Goal: Task Accomplishment & Management: Manage account settings

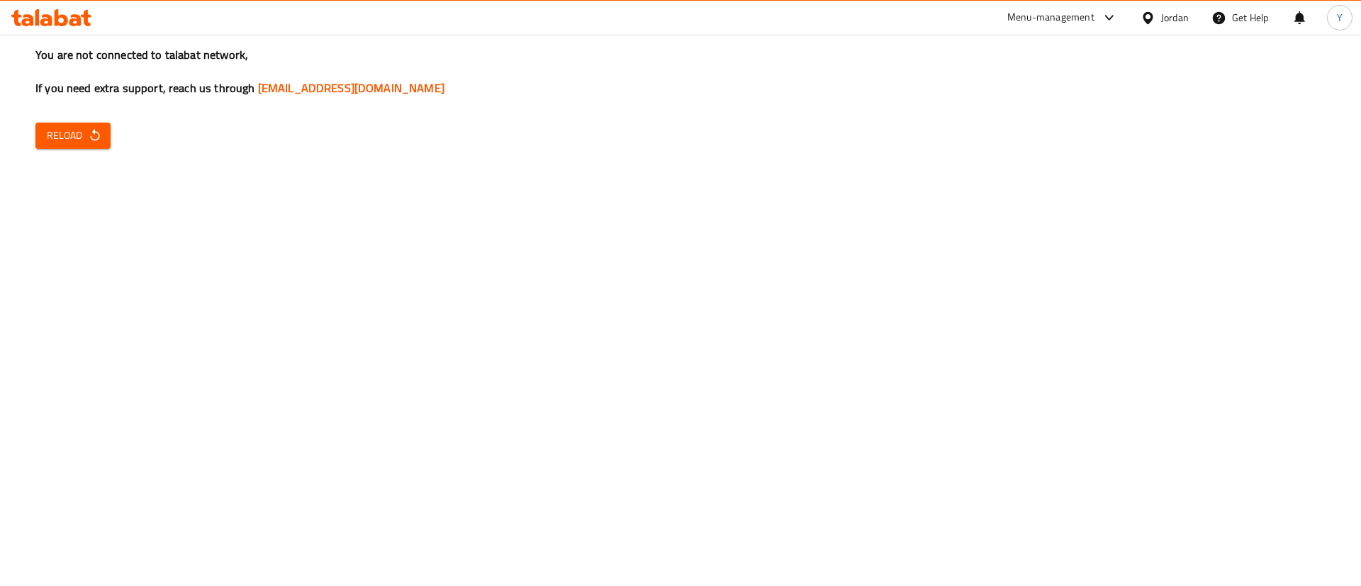
click at [81, 135] on span "Reload" at bounding box center [73, 136] width 52 height 18
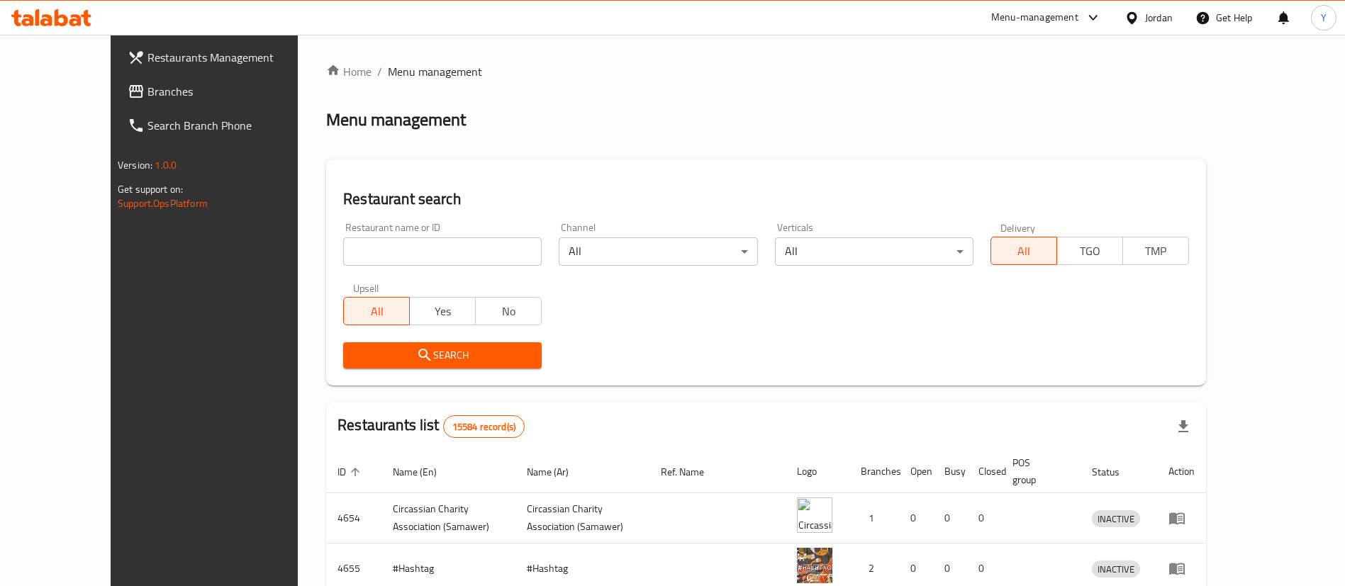
click at [147, 97] on span "Branches" at bounding box center [235, 91] width 177 height 17
click at [147, 91] on span "Branches" at bounding box center [235, 91] width 177 height 17
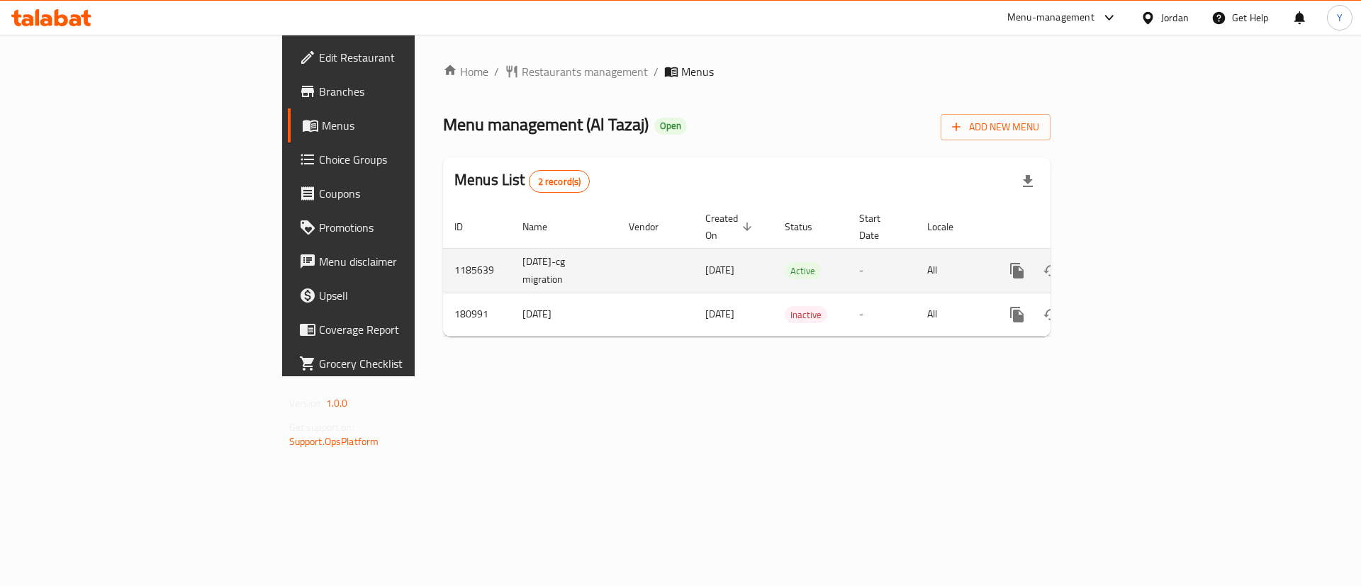
click at [1128, 262] on icon "enhanced table" at bounding box center [1119, 270] width 17 height 17
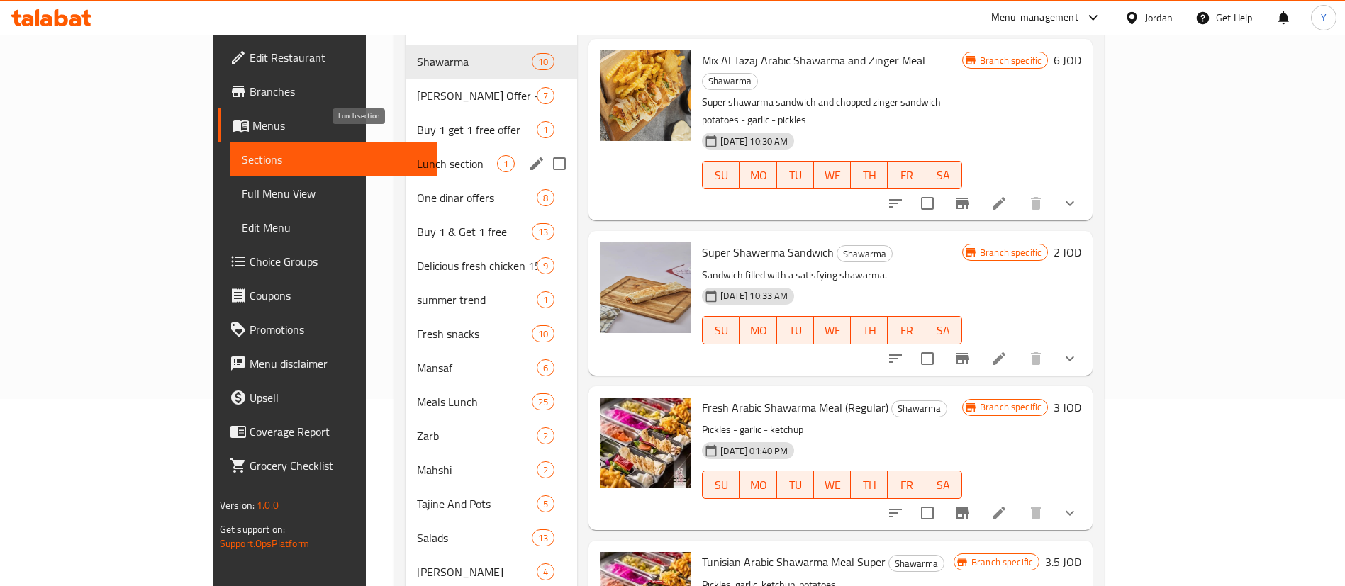
scroll to position [167, 0]
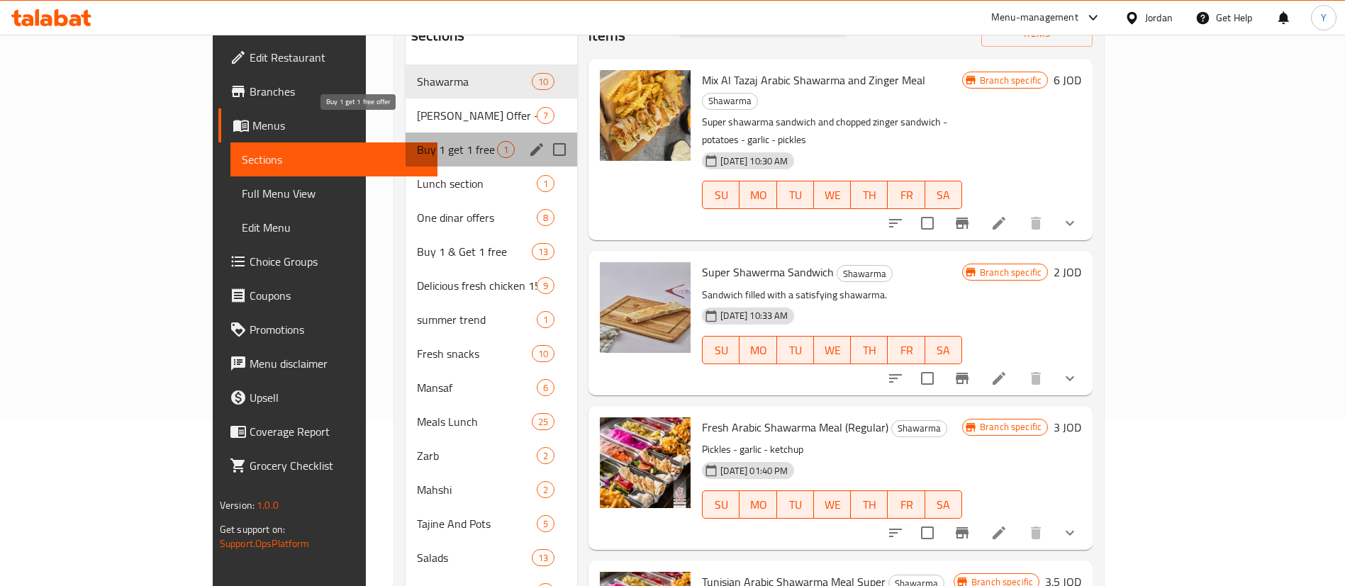
click at [417, 141] on span "Buy 1 get 1 free offer" at bounding box center [457, 149] width 80 height 17
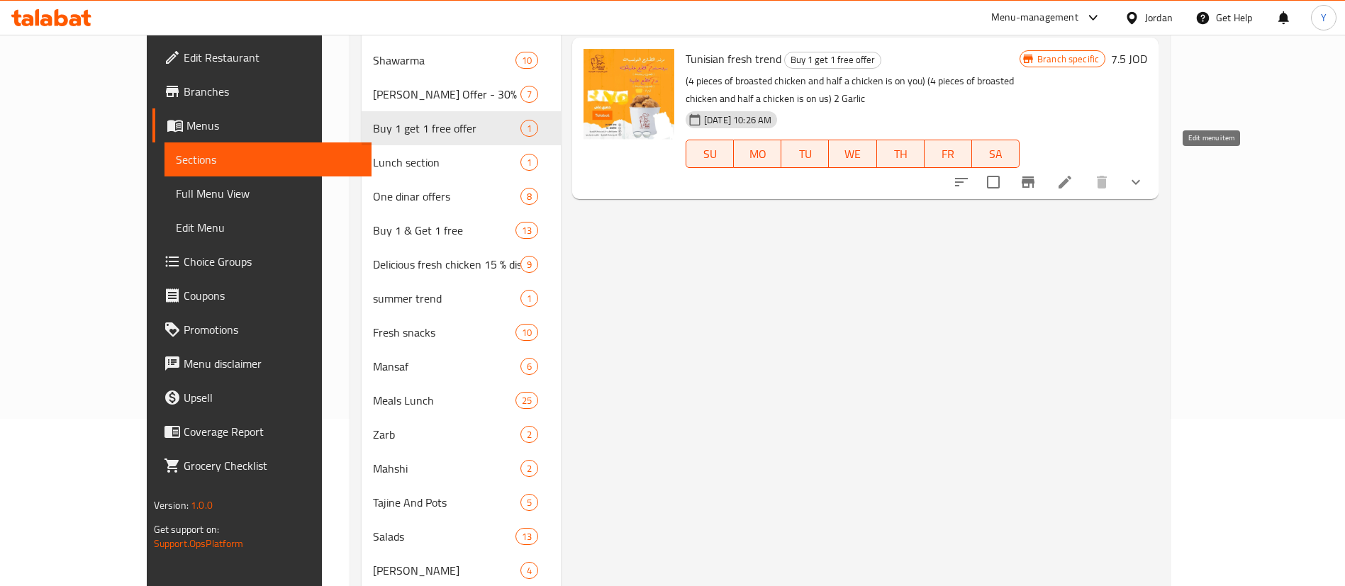
click at [1085, 169] on li at bounding box center [1065, 182] width 40 height 26
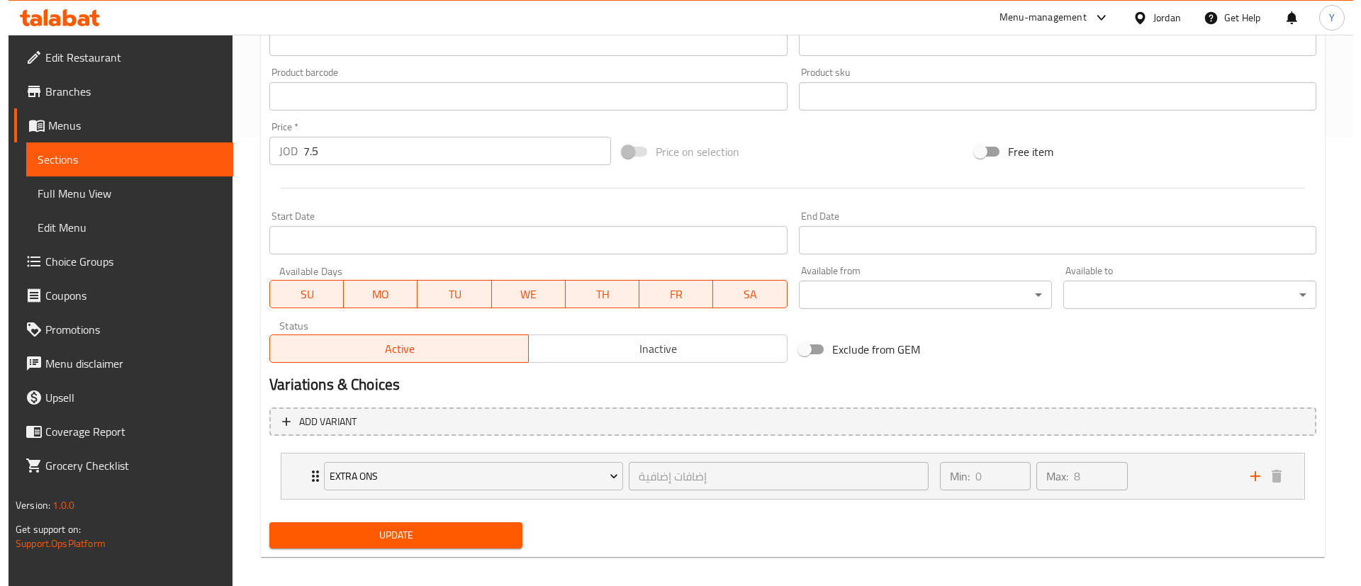
scroll to position [459, 0]
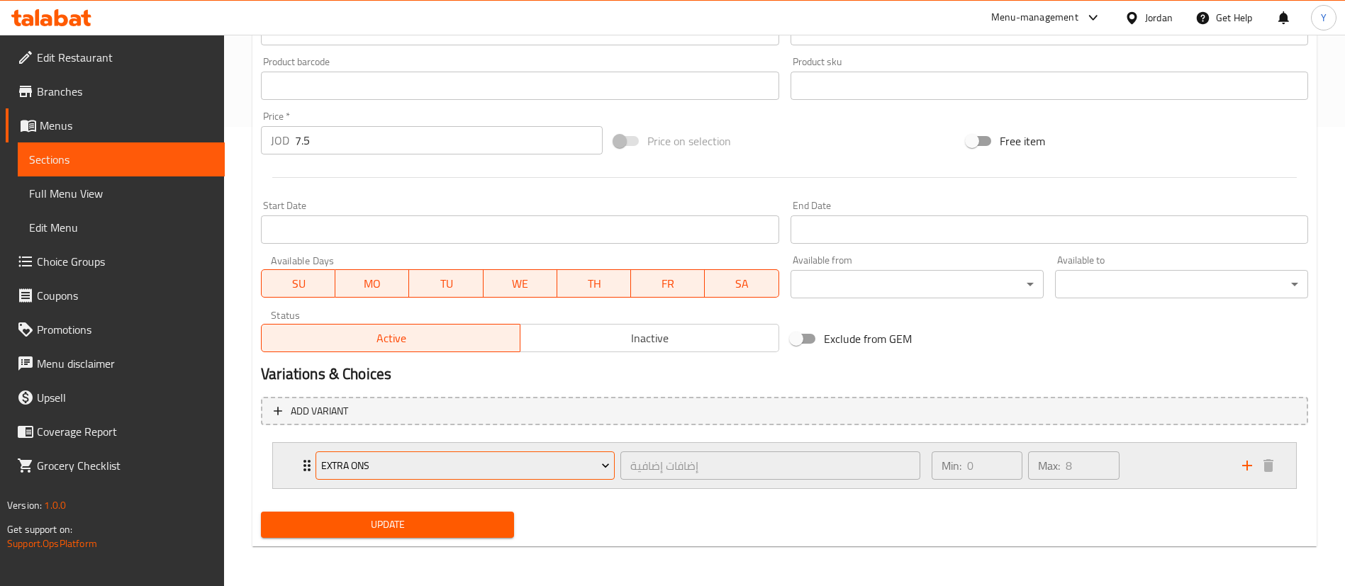
click at [481, 463] on span "Extra ons" at bounding box center [465, 466] width 289 height 18
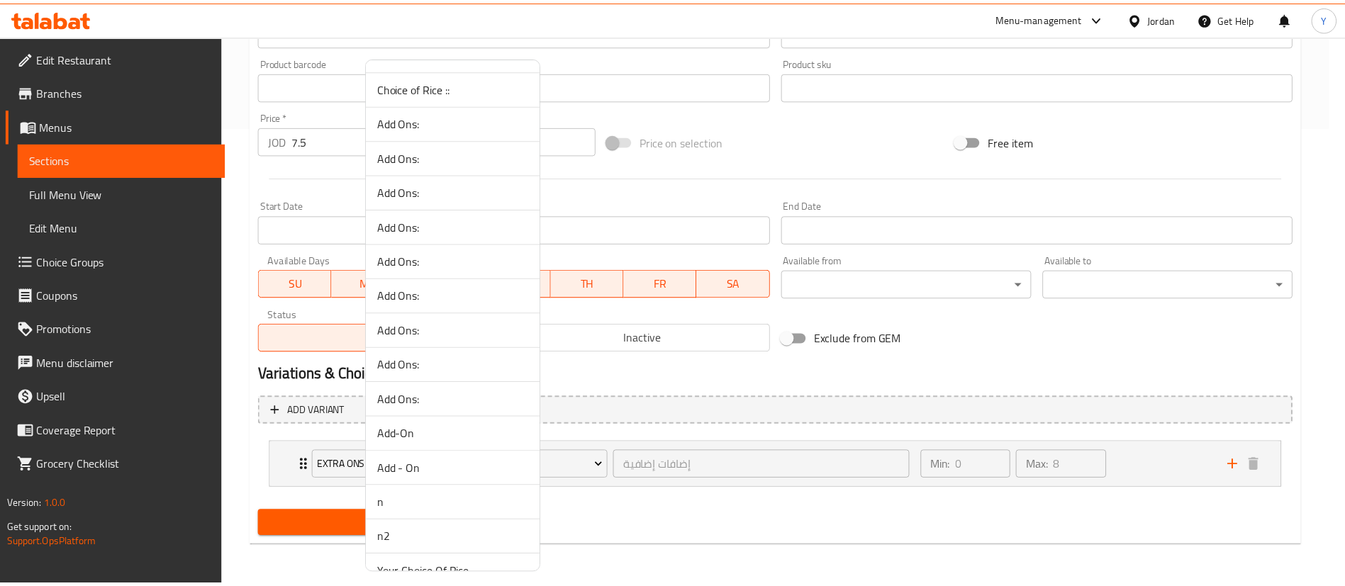
scroll to position [744, 0]
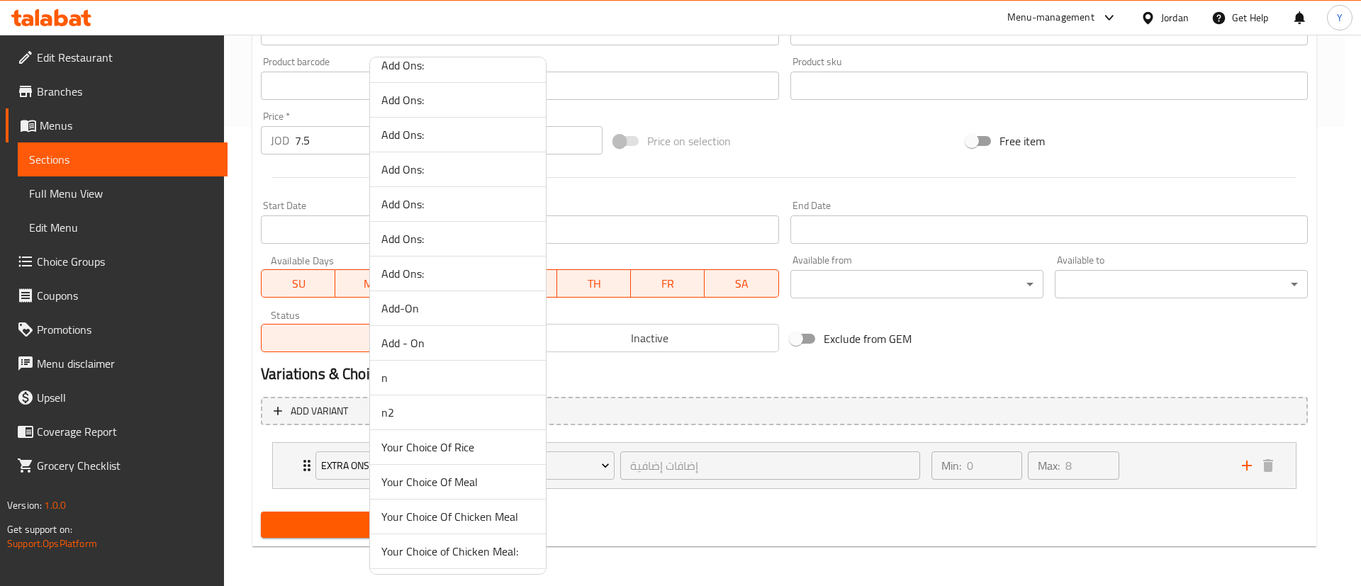
click at [867, 374] on div at bounding box center [680, 293] width 1361 height 586
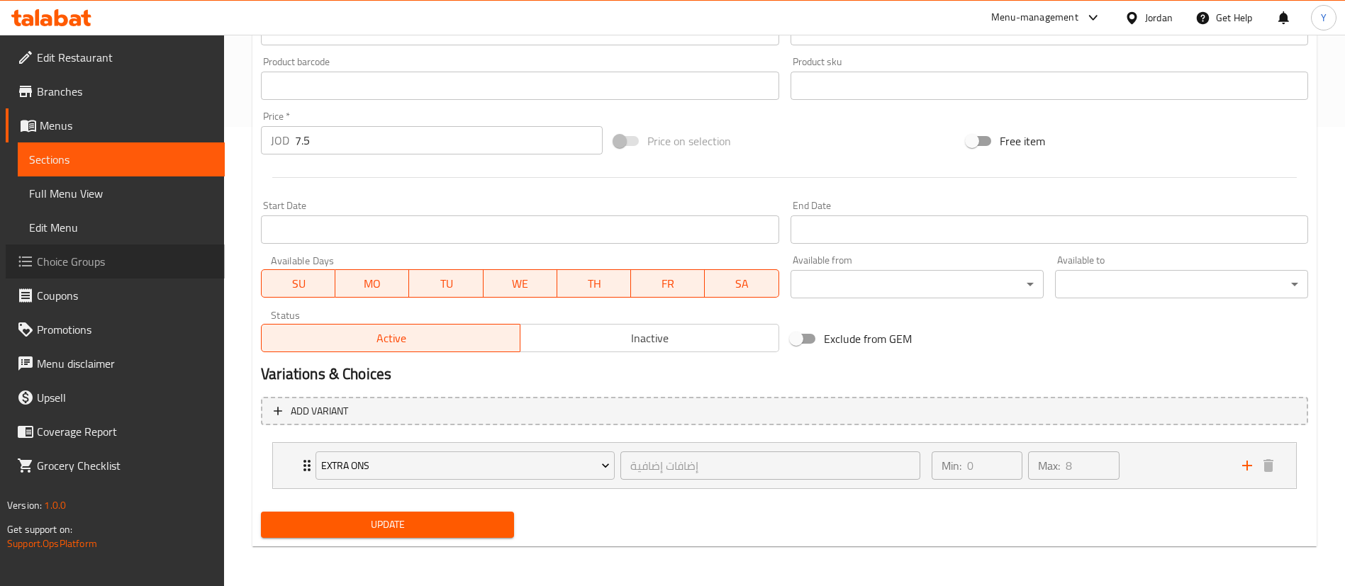
click at [85, 262] on span "Choice Groups" at bounding box center [125, 261] width 177 height 17
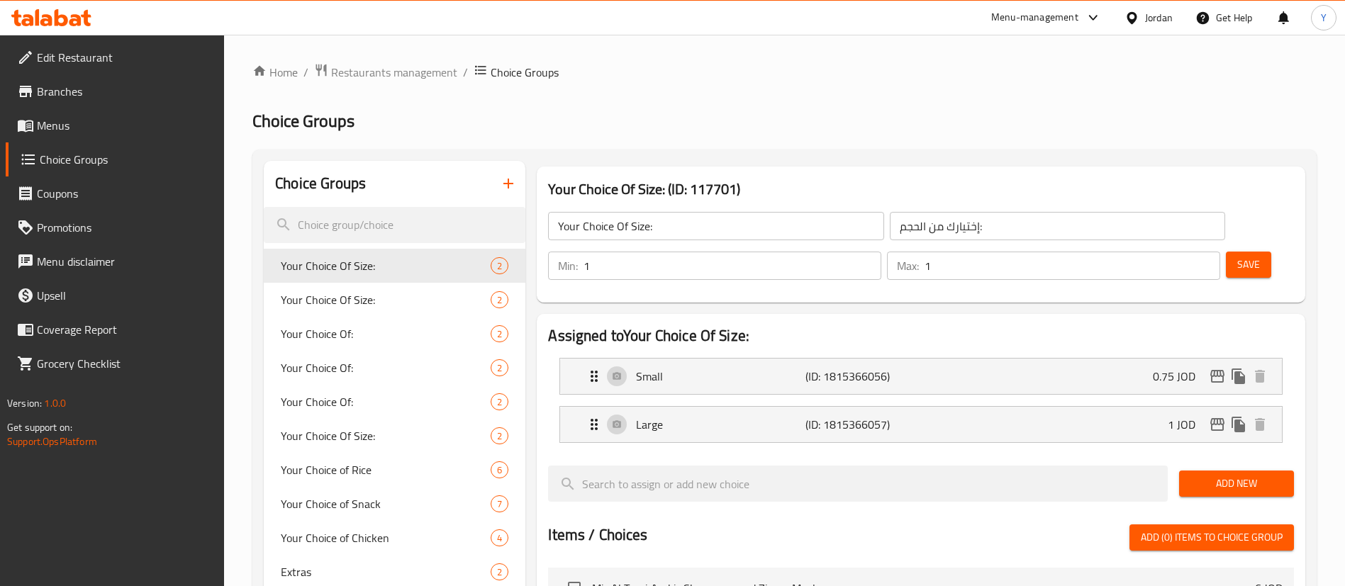
click at [511, 191] on icon "button" at bounding box center [508, 183] width 17 height 17
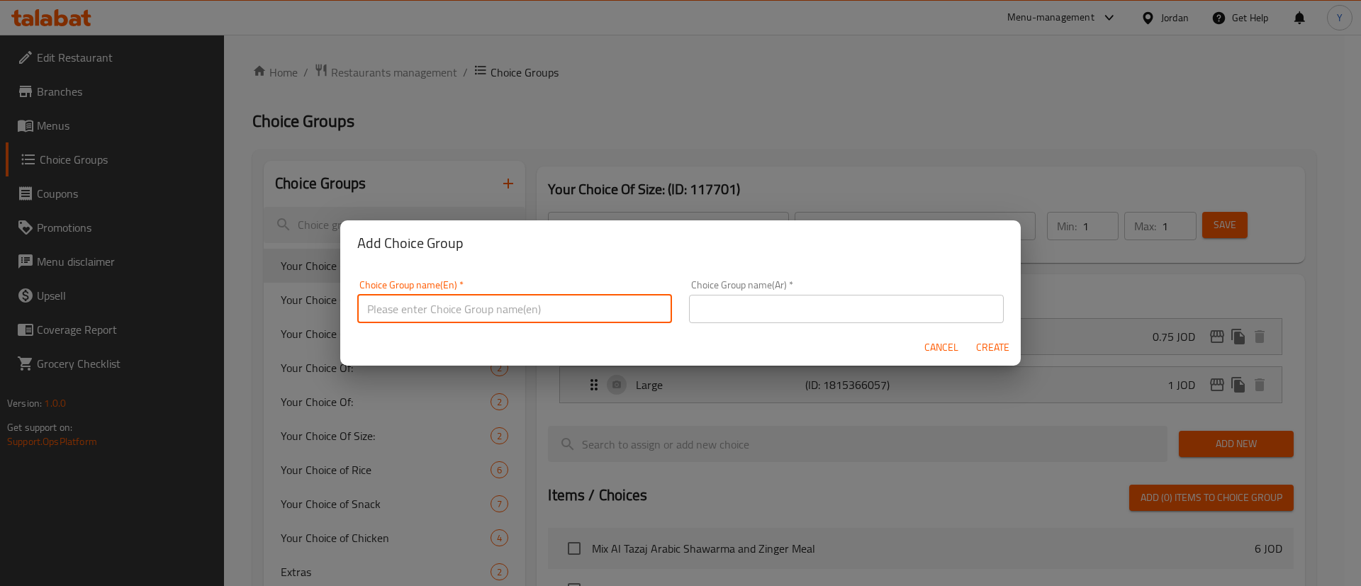
click at [490, 320] on input "text" at bounding box center [514, 309] width 315 height 28
click at [527, 303] on input "text" at bounding box center [514, 309] width 315 height 28
type input "ص"
type input "w"
type input "A"
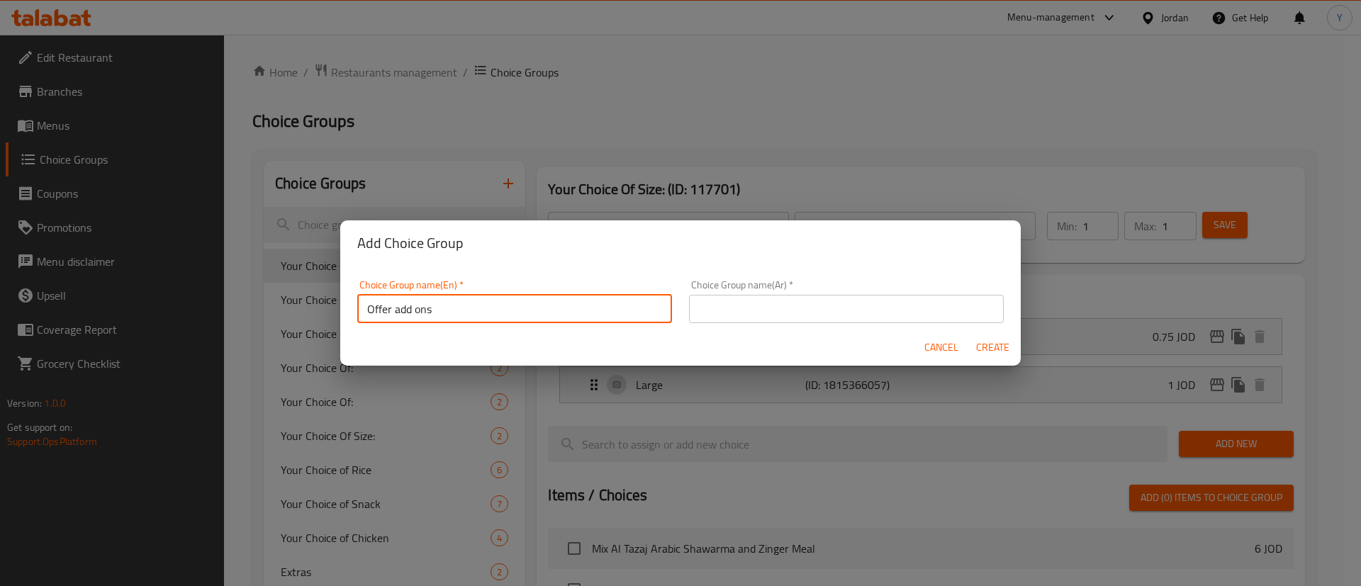
type input "Offer add ons"
drag, startPoint x: 422, startPoint y: 312, endPoint x: 647, endPoint y: 338, distance: 226.3
click at [811, 306] on input "text" at bounding box center [846, 309] width 315 height 28
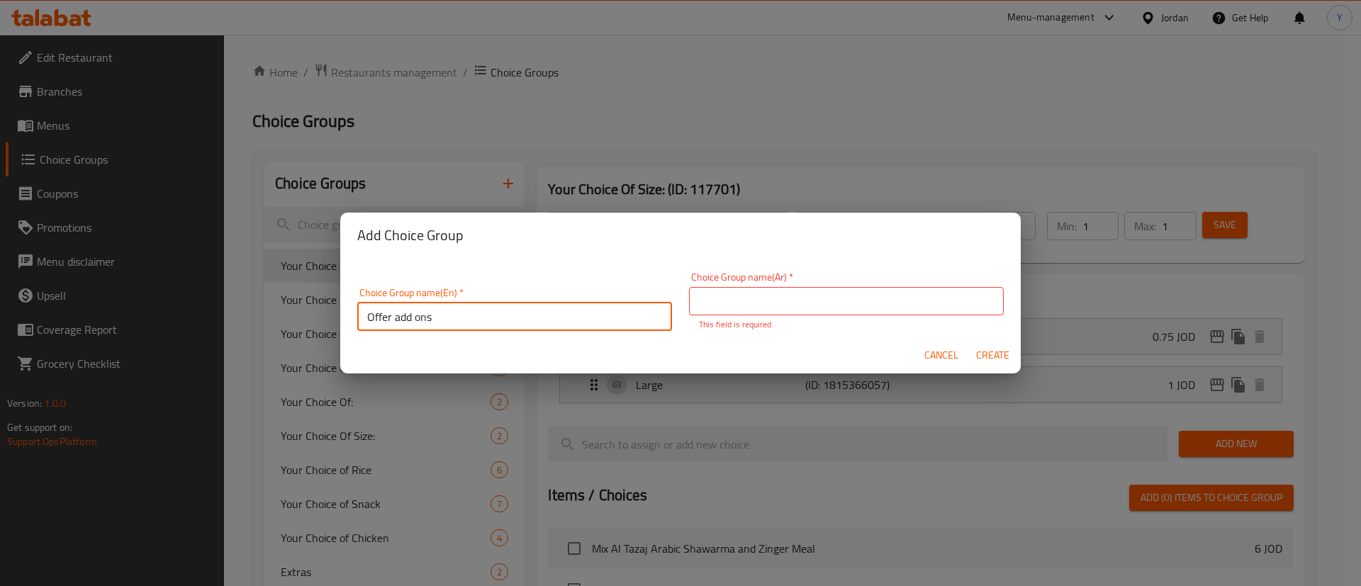
drag, startPoint x: 443, startPoint y: 311, endPoint x: 246, endPoint y: 314, distance: 197.1
click at [245, 314] on div "Add Choice Group Choice Group name(En)   * Offer add ons Choice Group name(En) …" at bounding box center [680, 293] width 1361 height 586
drag, startPoint x: 810, startPoint y: 306, endPoint x: 793, endPoint y: 314, distance: 18.7
click at [810, 306] on input "text" at bounding box center [846, 301] width 315 height 28
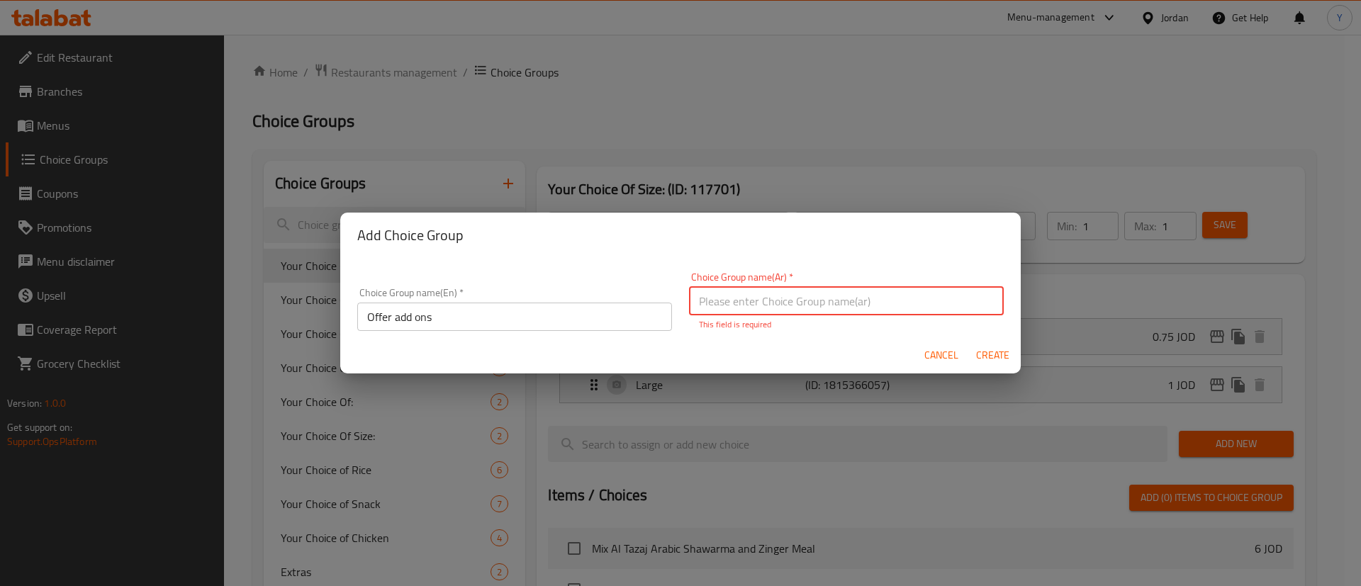
paste input "إضافات العرض"
type input "إضافات العرض"
click at [1000, 356] on button "Create" at bounding box center [992, 355] width 45 height 26
type input "Offer add ons"
type input "إضافات العرض"
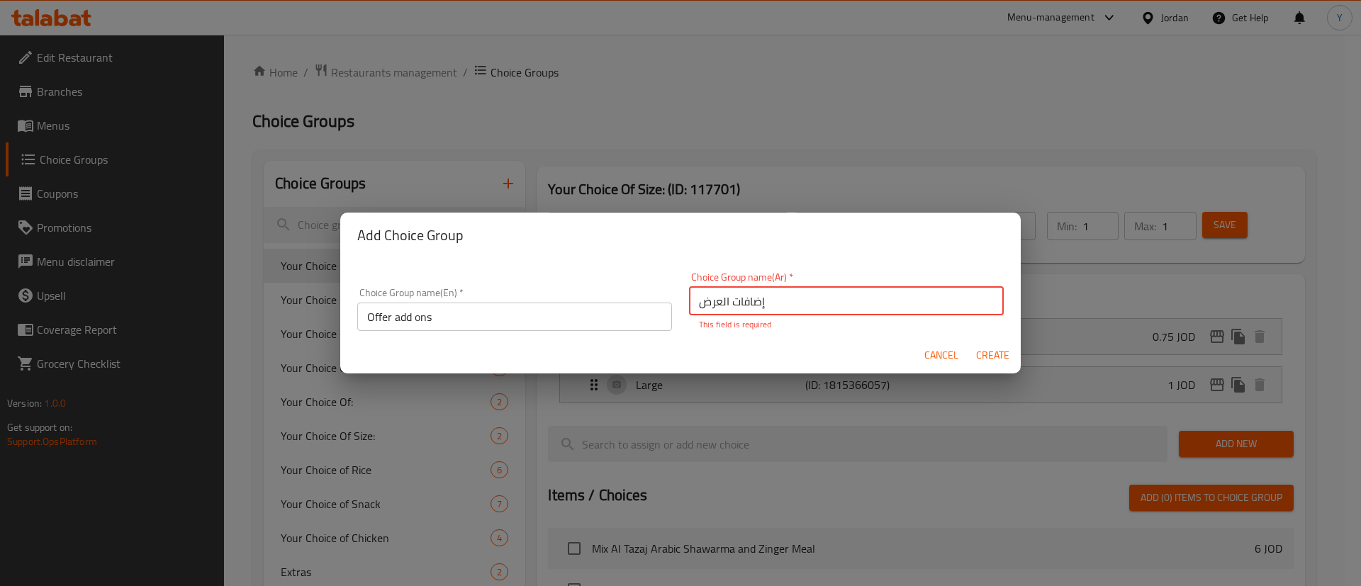
type input "0"
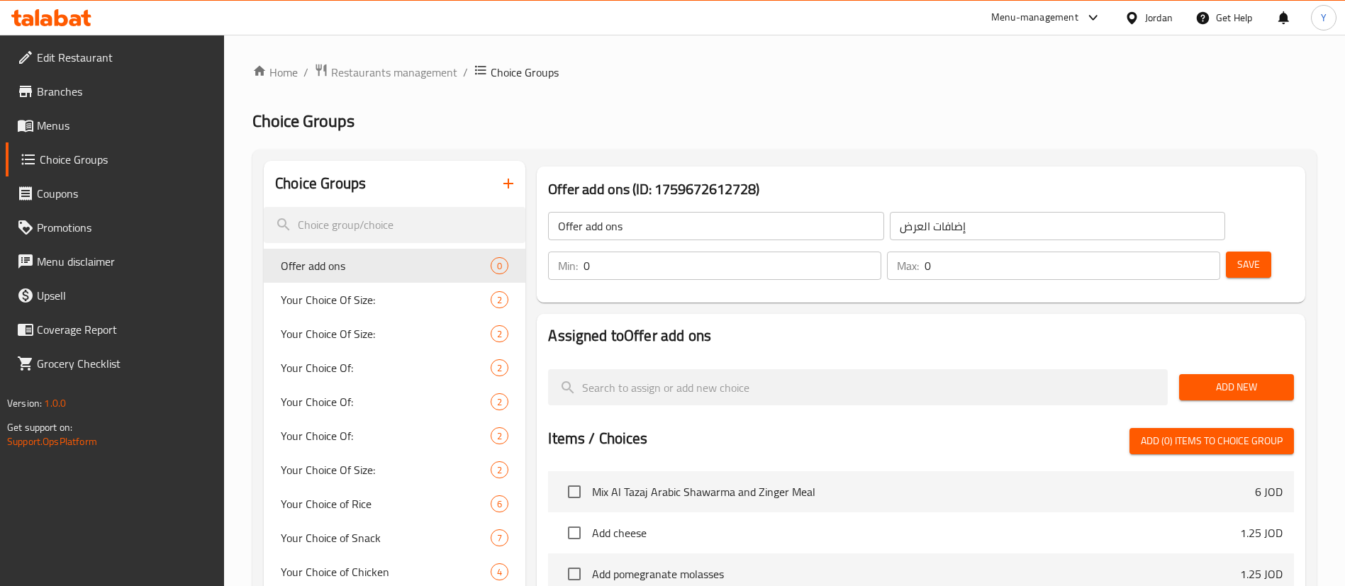
click at [1239, 379] on span "Add New" at bounding box center [1236, 388] width 92 height 18
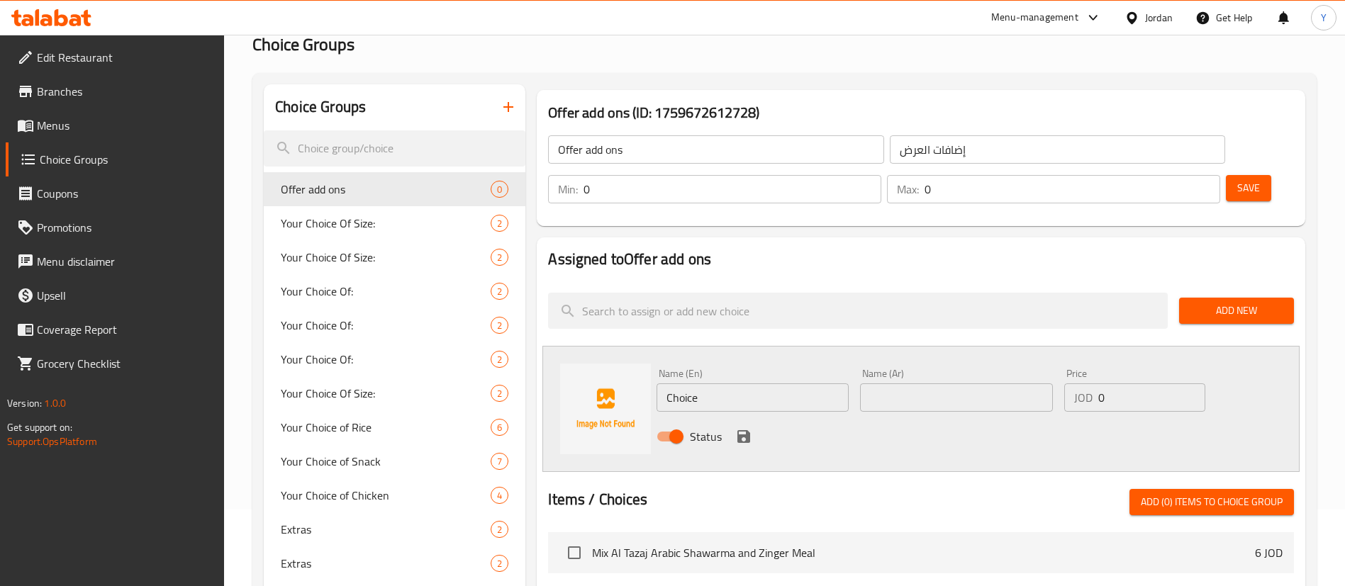
scroll to position [106, 0]
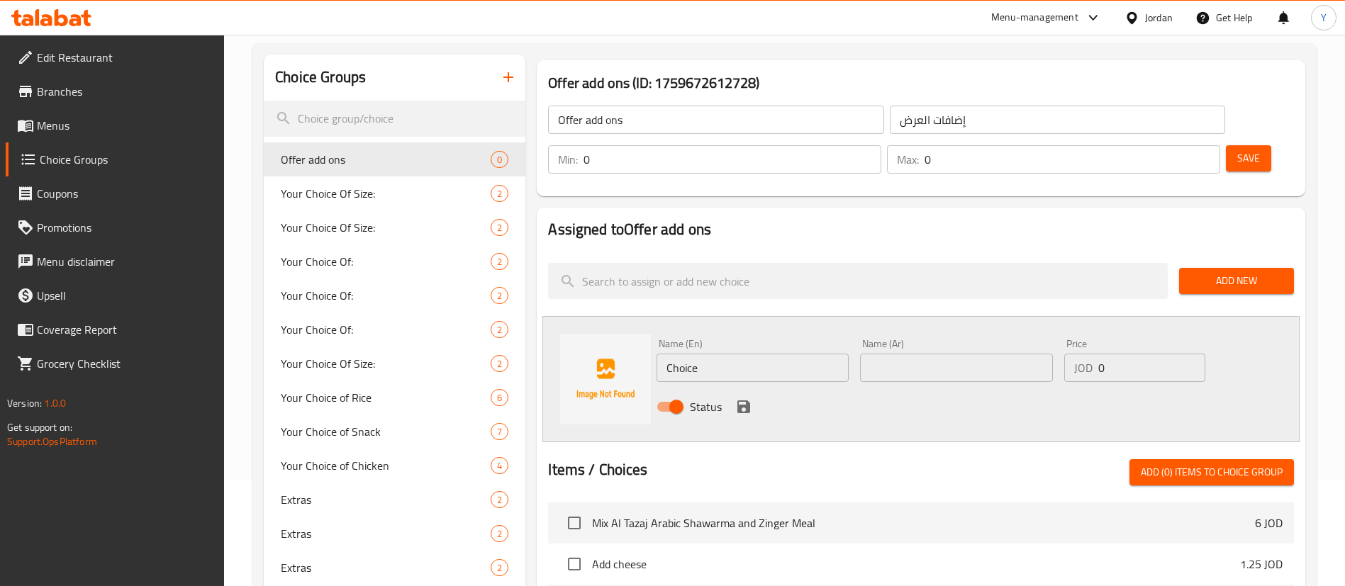
drag, startPoint x: 637, startPoint y: 326, endPoint x: 561, endPoint y: 324, distance: 75.9
click at [561, 324] on div "Name (En) Choice Name (En) Name (Ar) Name (Ar) Price JOD 0 Price Status" at bounding box center [920, 379] width 757 height 126
type input "F"
type input "French Fries"
click at [962, 354] on input "text" at bounding box center [956, 368] width 192 height 28
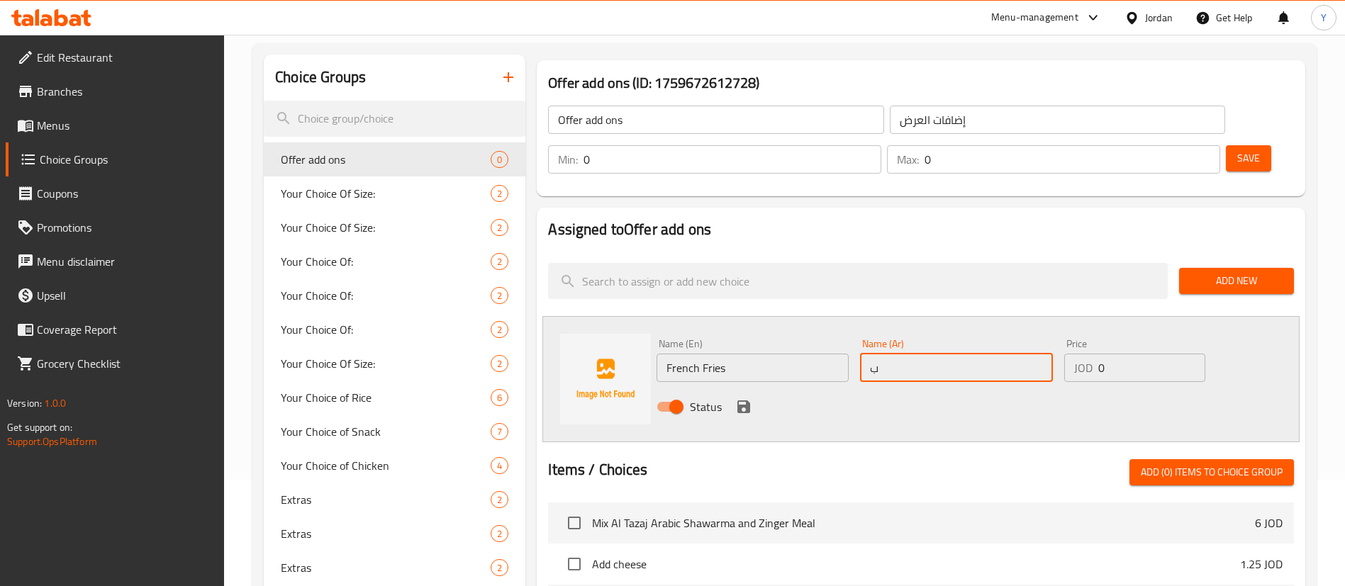
paste input "ط"
type input "بطاطا مقليه"
click at [1145, 354] on input "0" at bounding box center [1151, 368] width 107 height 28
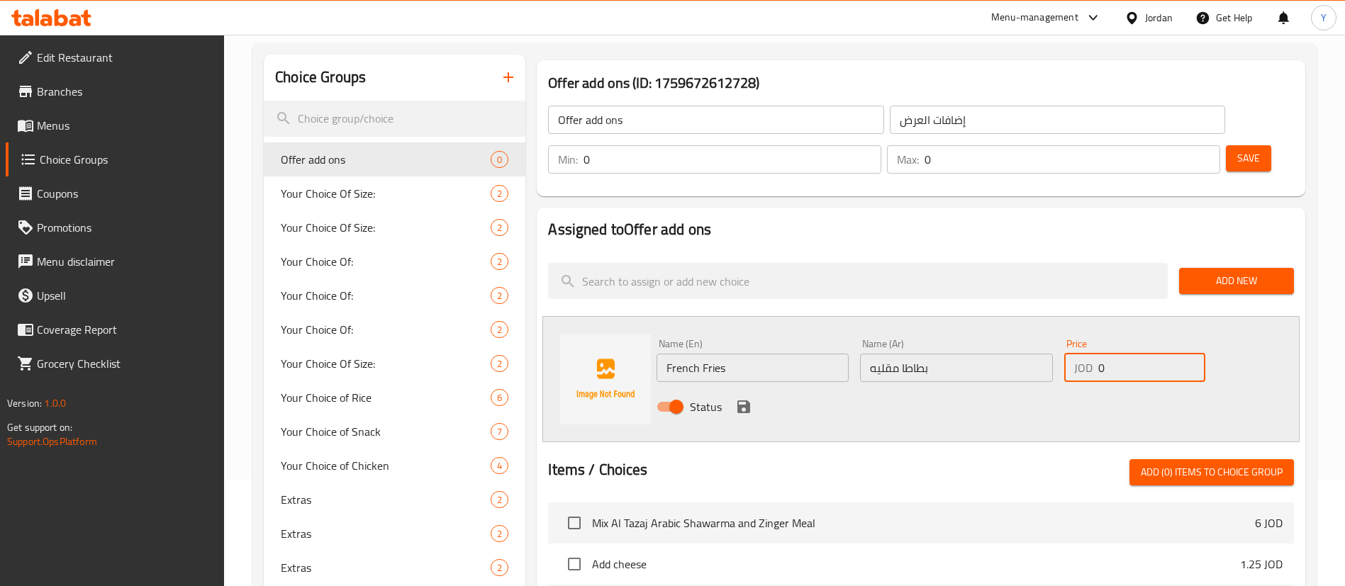
drag, startPoint x: 1119, startPoint y: 329, endPoint x: 1049, endPoint y: 330, distance: 69.5
click at [1049, 333] on div "Name (En) French Fries Name (En) Name (Ar) بطاطا مقليه Name (Ar) Price JOD 0 Pr…" at bounding box center [956, 379] width 610 height 93
type input "1.5"
click at [745, 401] on icon "save" at bounding box center [743, 407] width 13 height 13
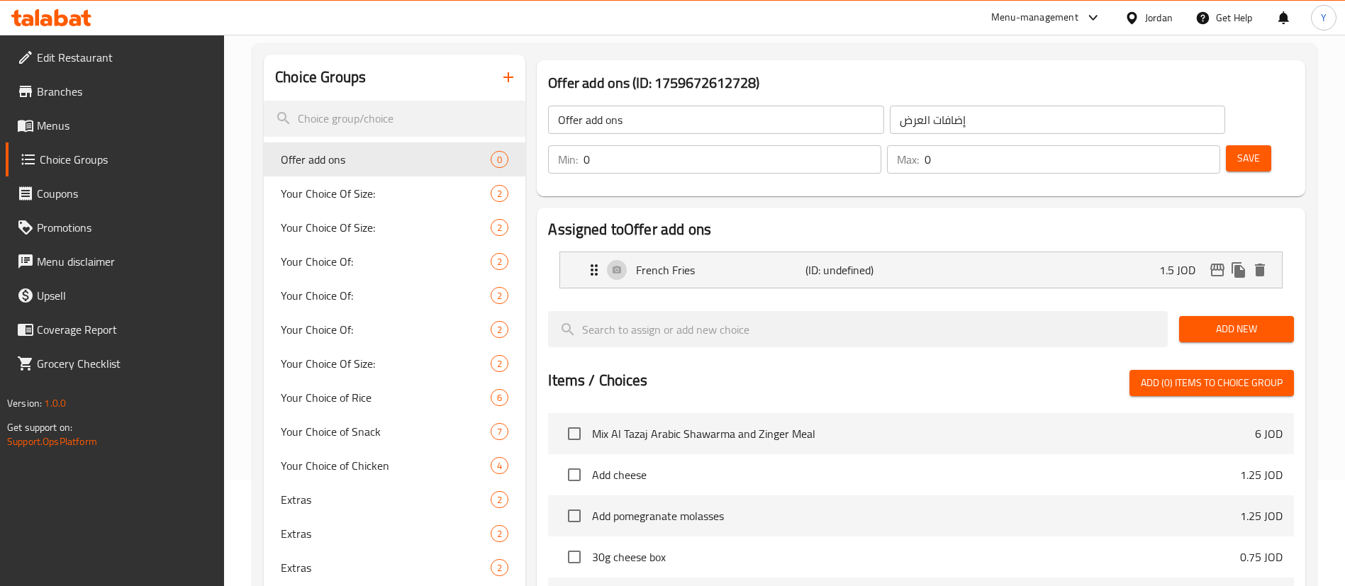
click at [1209, 320] on span "Add New" at bounding box center [1236, 329] width 92 height 18
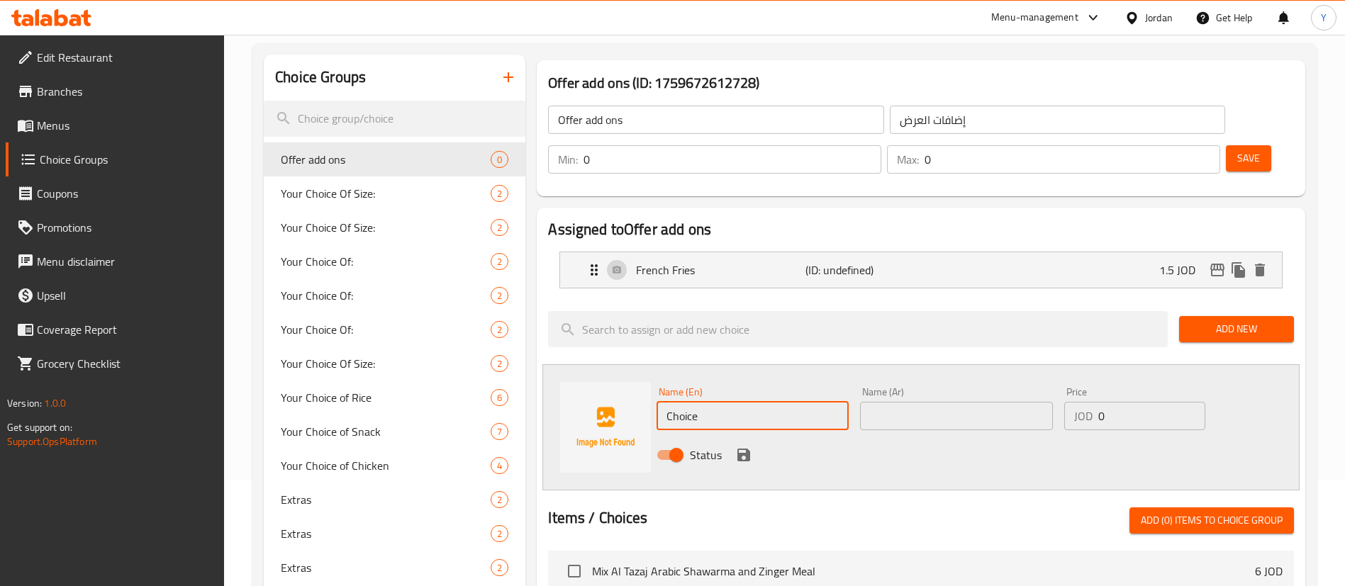
drag, startPoint x: 719, startPoint y: 378, endPoint x: 539, endPoint y: 372, distance: 180.2
click at [536, 375] on div "Assigned to Offer add ons French Fries (ID: undefined) 1.5 JOD Name (En) French…" at bounding box center [921, 558] width 780 height 712
type input "Garlic Sauce"
click at [914, 402] on input "text" at bounding box center [956, 416] width 192 height 28
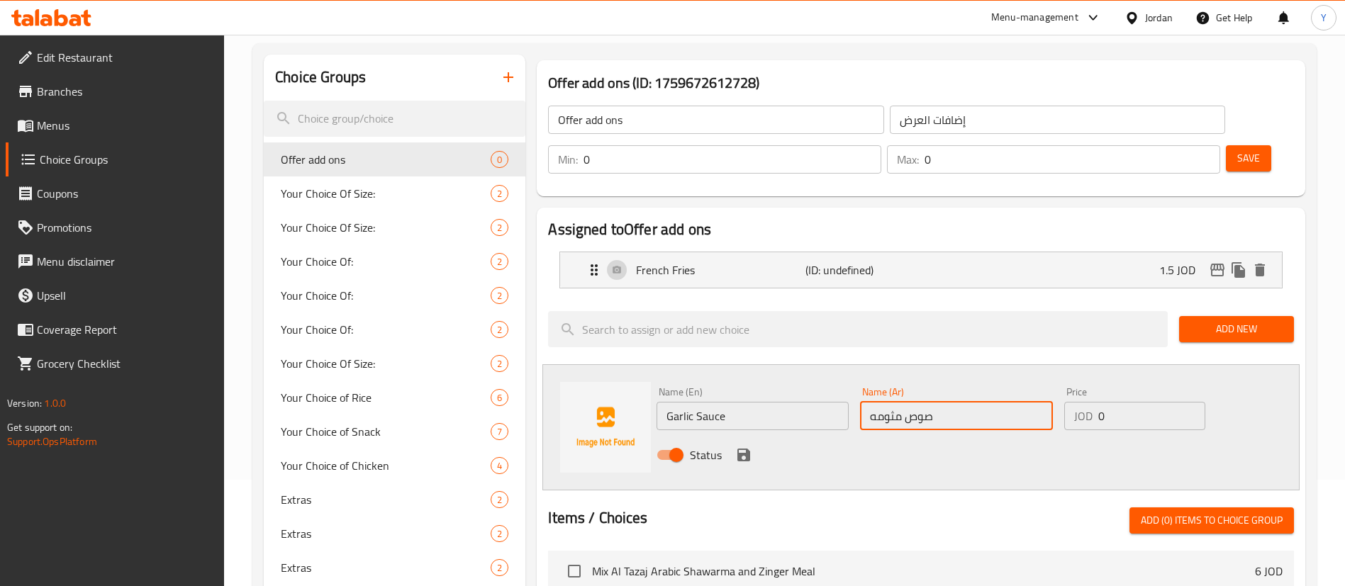
type input "صوص مثومه"
click at [1117, 402] on input "0" at bounding box center [1151, 416] width 107 height 28
drag, startPoint x: 1117, startPoint y: 378, endPoint x: 1026, endPoint y: 376, distance: 90.8
click at [1026, 381] on div "Name (En) Garlic Sauce Name (En) Name (Ar) صوص مثومه Name (Ar) Price JOD 0 Pric…" at bounding box center [956, 427] width 610 height 93
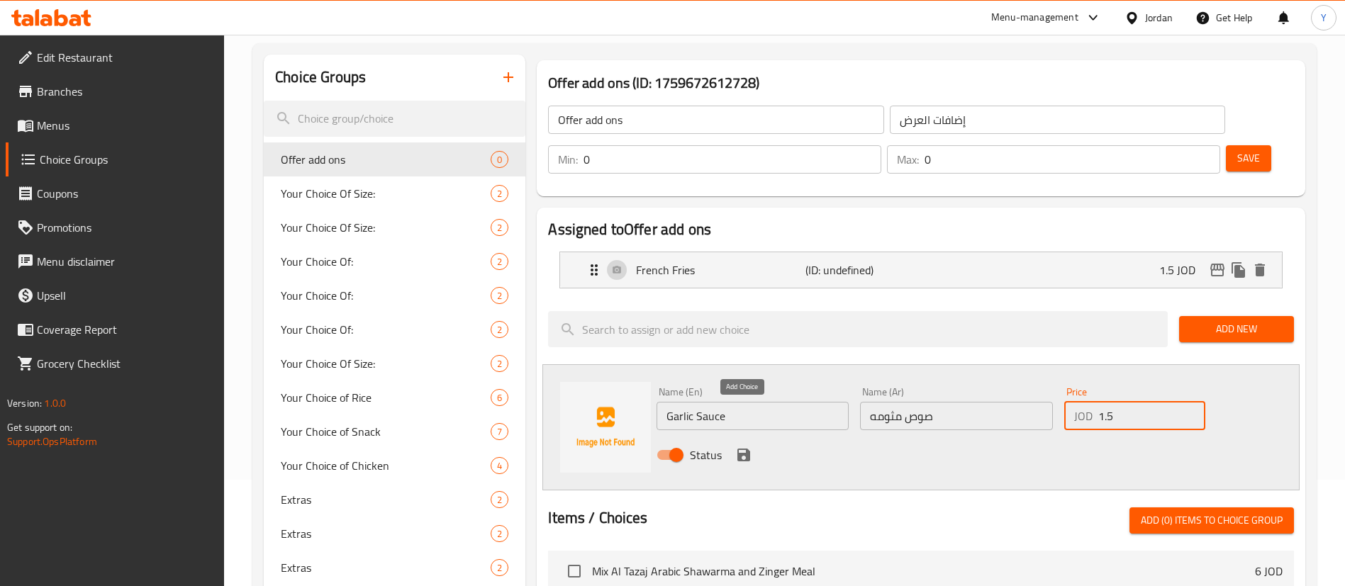
type input "1.5"
click at [743, 449] on icon "save" at bounding box center [743, 455] width 13 height 13
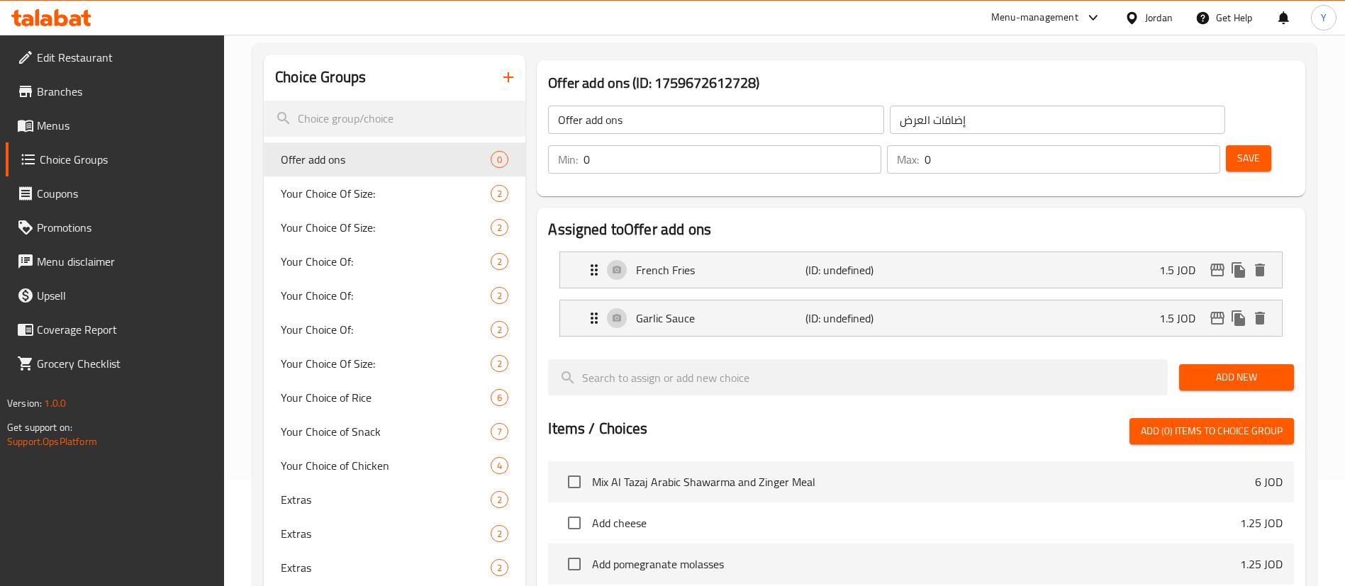
drag, startPoint x: 1248, startPoint y: 345, endPoint x: 1054, endPoint y: 359, distance: 194.8
click at [1249, 369] on span "Add New" at bounding box center [1236, 378] width 92 height 18
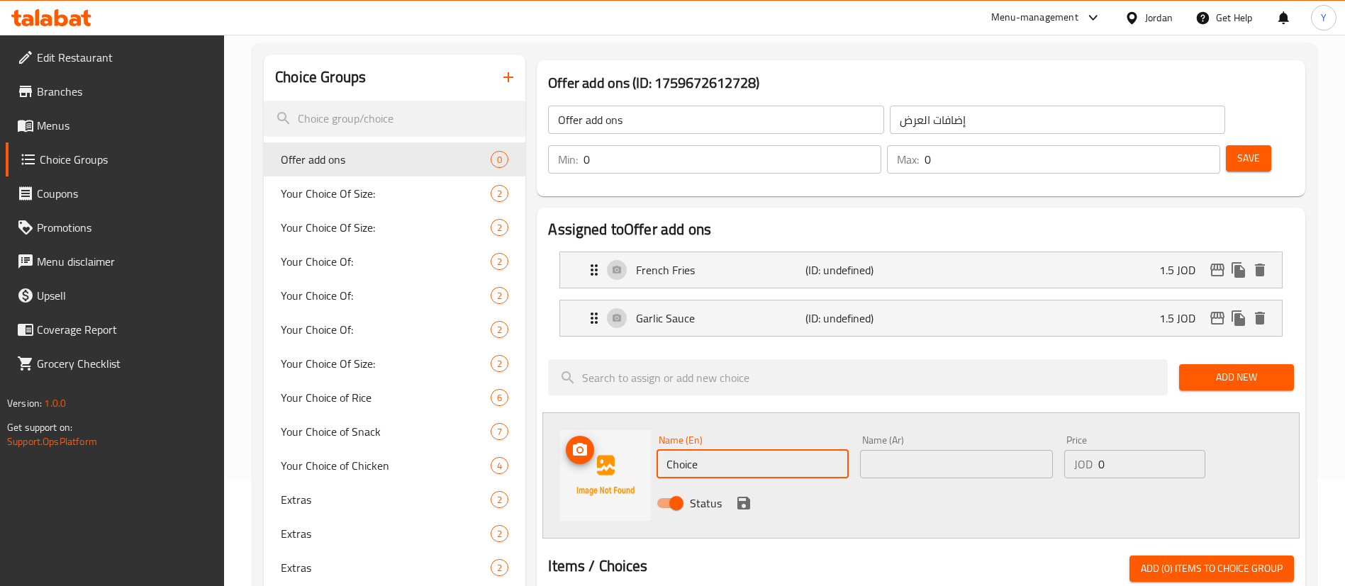
drag, startPoint x: 739, startPoint y: 421, endPoint x: 640, endPoint y: 421, distance: 99.3
click at [640, 421] on div "Name (En) Choice Name (En) Name (Ar) Name (Ar) Price JOD 0 Price Status" at bounding box center [920, 476] width 757 height 126
type input "m"
type input "M"
type input "1"
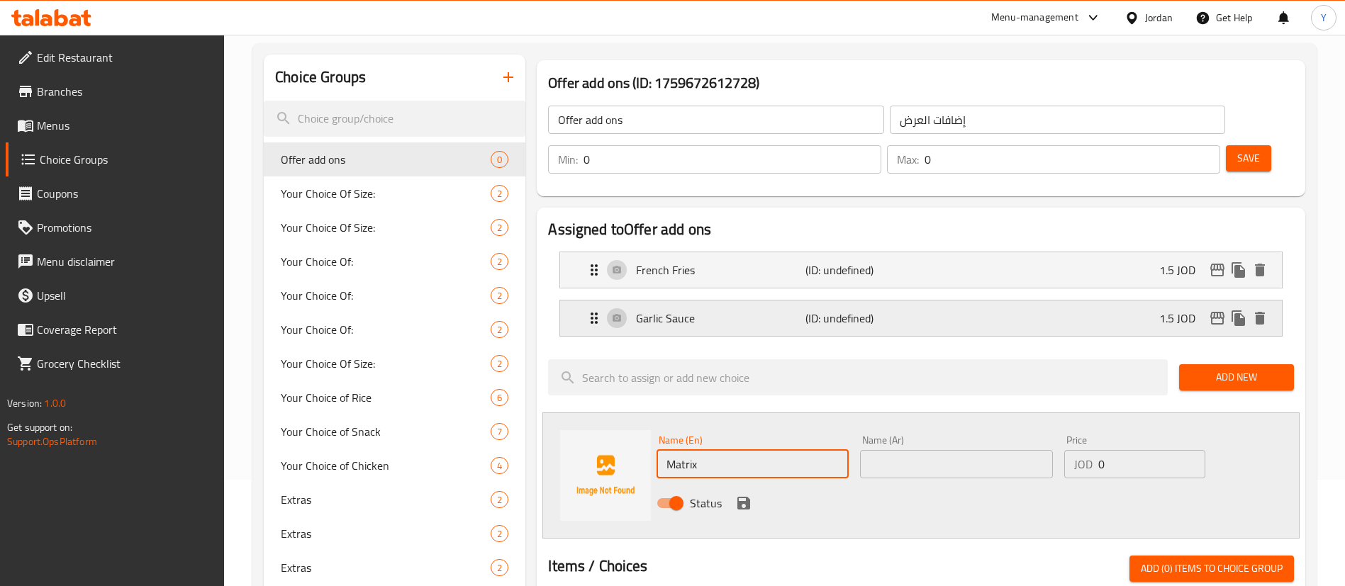
type input "Matrix Liter"
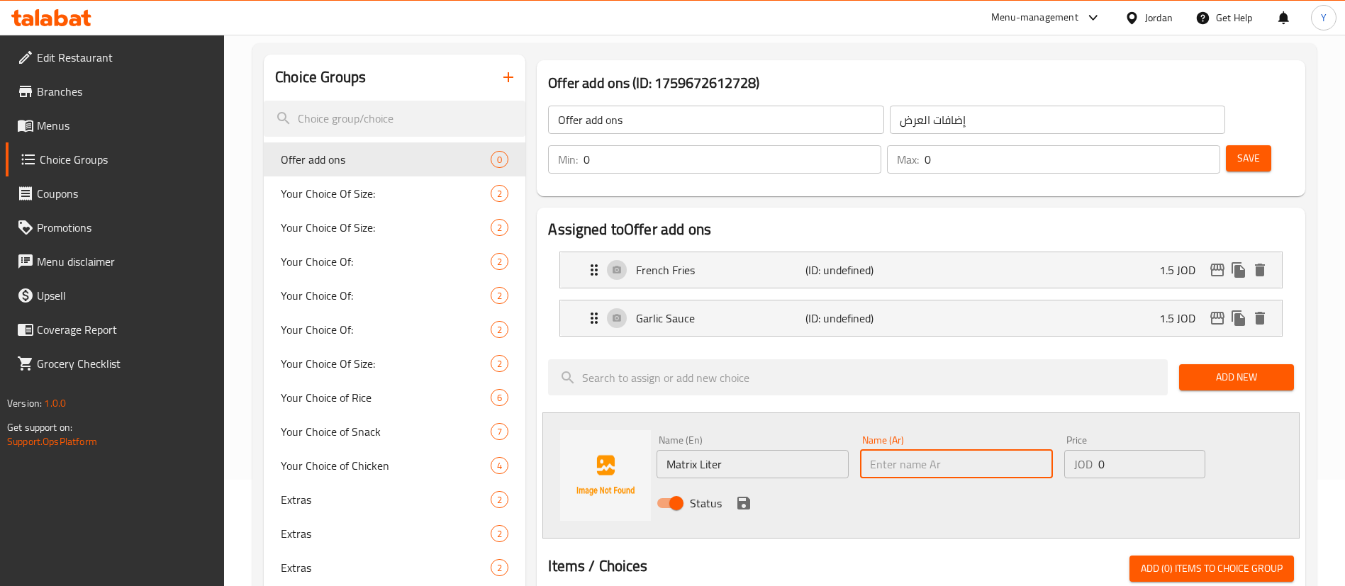
click at [931, 450] on input "text" at bounding box center [956, 464] width 192 height 28
type input "م"
type input "لتر ماتريكس"
drag, startPoint x: 1123, startPoint y: 435, endPoint x: 1025, endPoint y: 431, distance: 97.9
click at [1022, 432] on div "Name (En) Matrix Liter Name (En) Name (Ar) لتر ماتريكس Name (Ar) Price JOD 0 Pr…" at bounding box center [956, 476] width 610 height 93
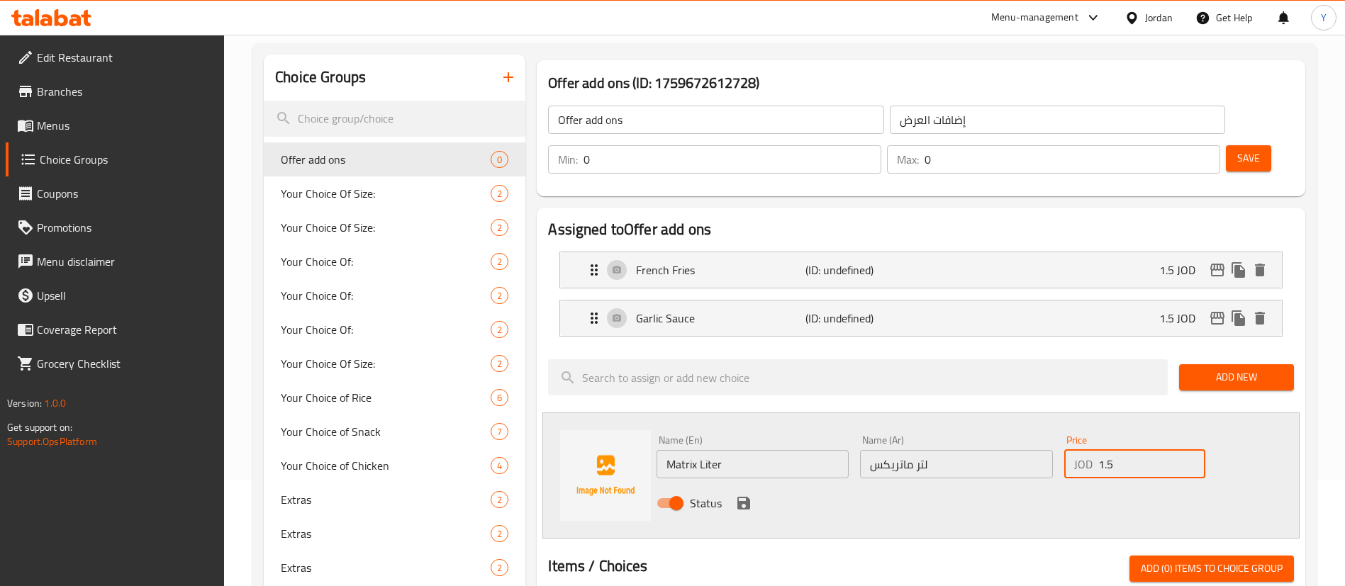
type input "1.5"
click at [734, 493] on button "save" at bounding box center [743, 503] width 21 height 21
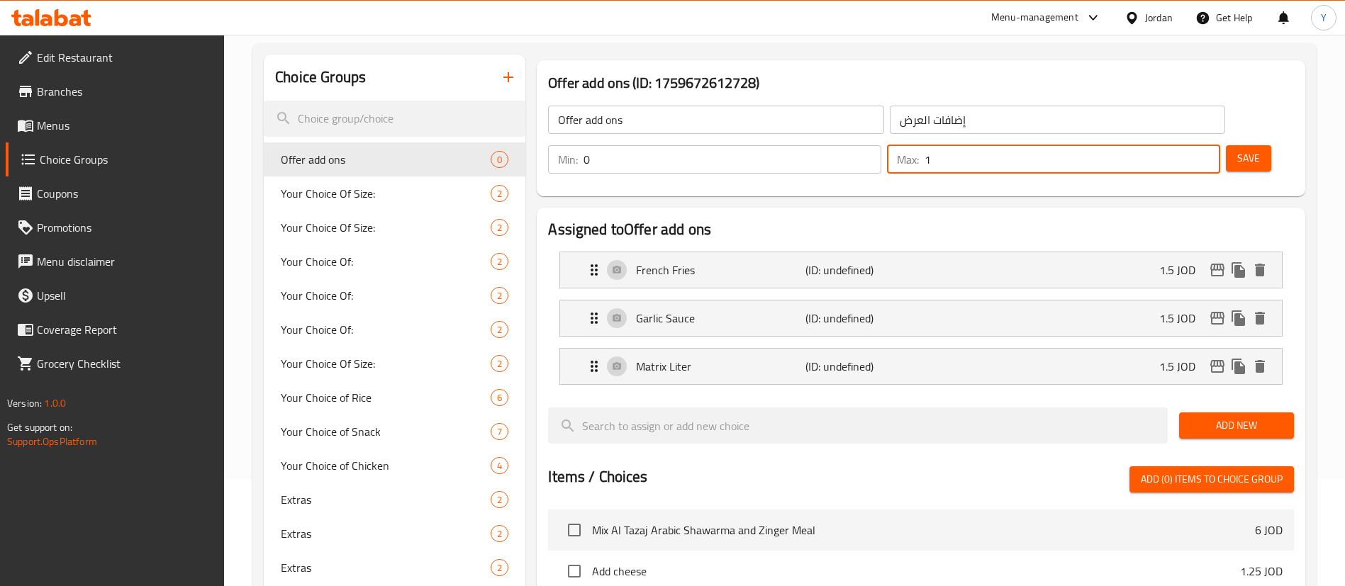
click at [1182, 145] on input "1" at bounding box center [1073, 159] width 296 height 28
click at [1182, 145] on input "2" at bounding box center [1073, 159] width 296 height 28
type input "3"
click at [1182, 145] on input "3" at bounding box center [1073, 159] width 296 height 28
click at [1183, 89] on div "Offer add ons ​ إضافات العرض ​ Min: 0 ​ Max: 3 ​ Save" at bounding box center [920, 140] width 757 height 102
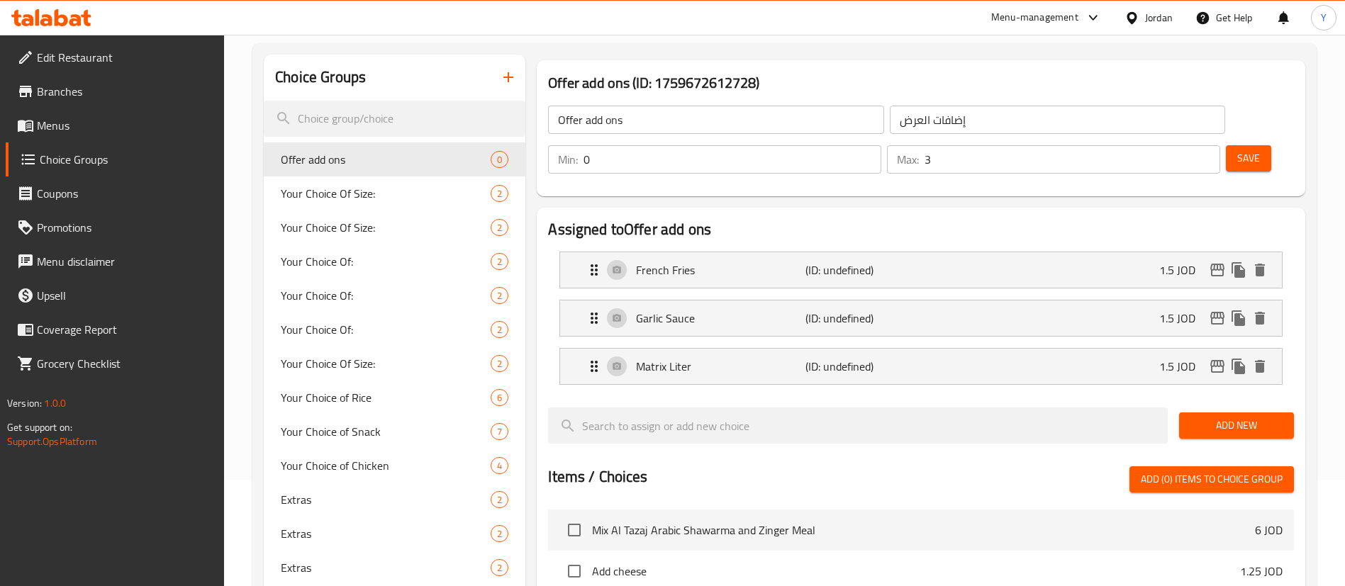
click at [1237, 145] on button "Save" at bounding box center [1248, 158] width 45 height 26
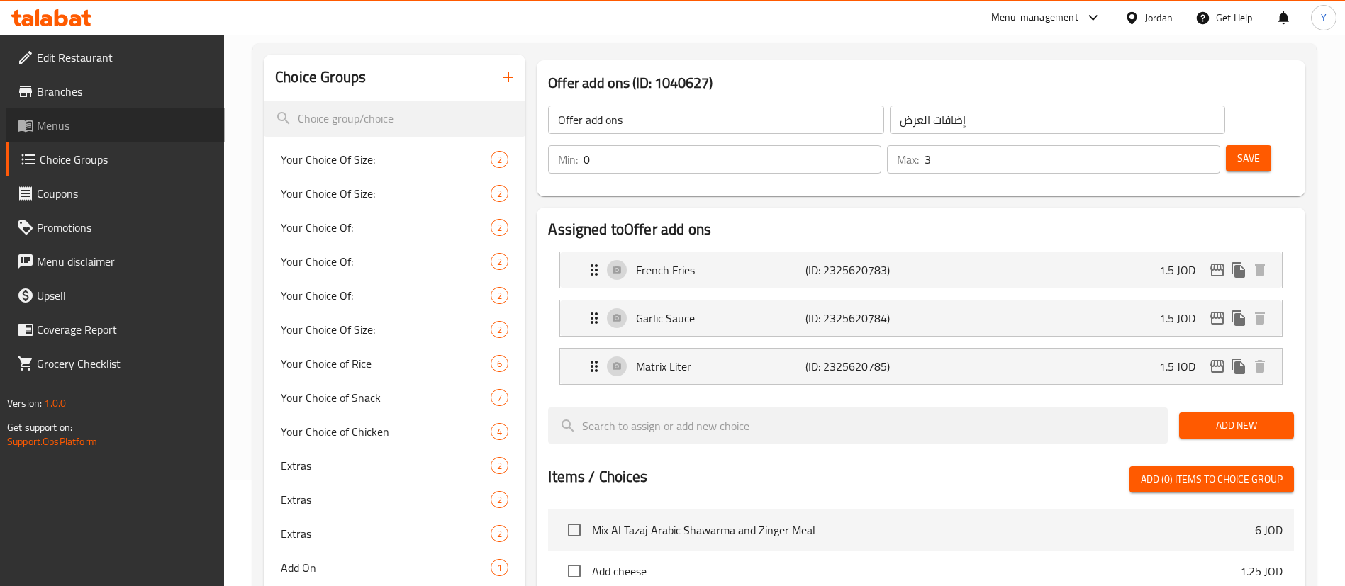
click at [92, 118] on span "Menus" at bounding box center [125, 125] width 177 height 17
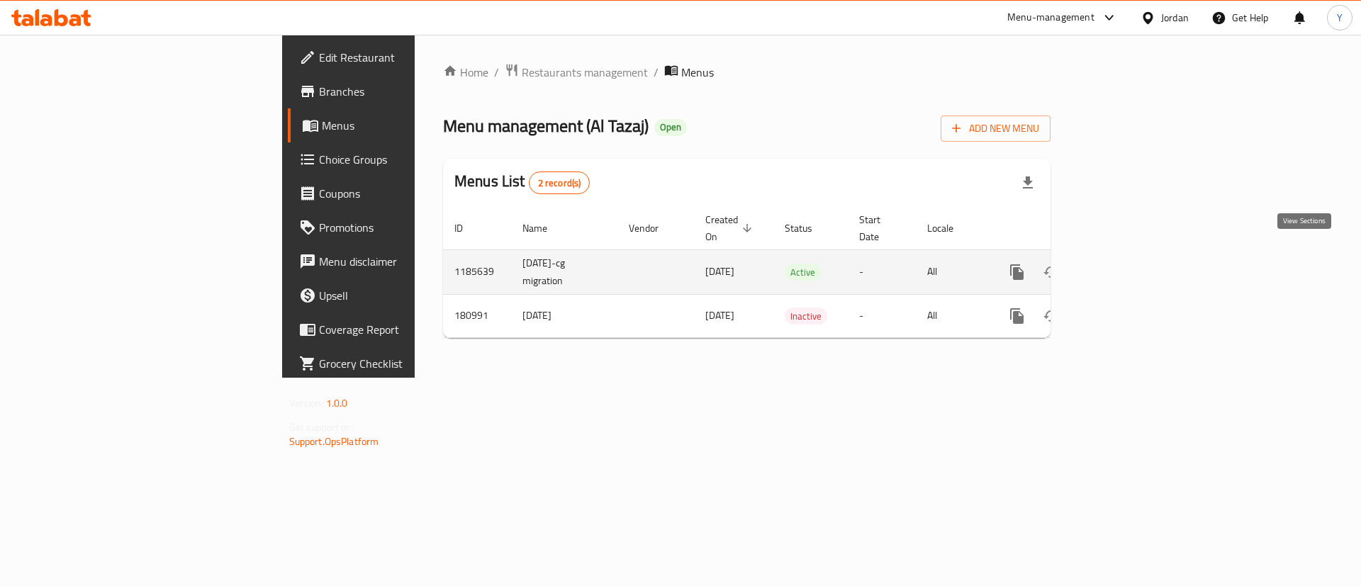
click at [1128, 264] on icon "enhanced table" at bounding box center [1119, 272] width 17 height 17
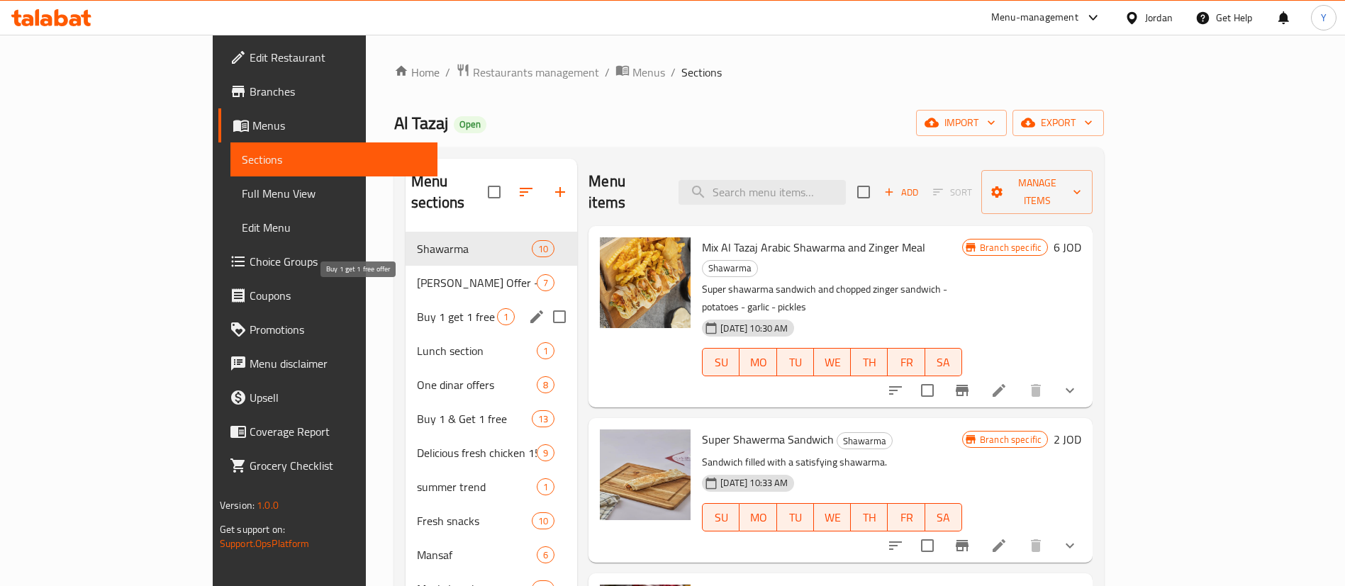
click at [417, 308] on span "Buy 1 get 1 free offer" at bounding box center [457, 316] width 80 height 17
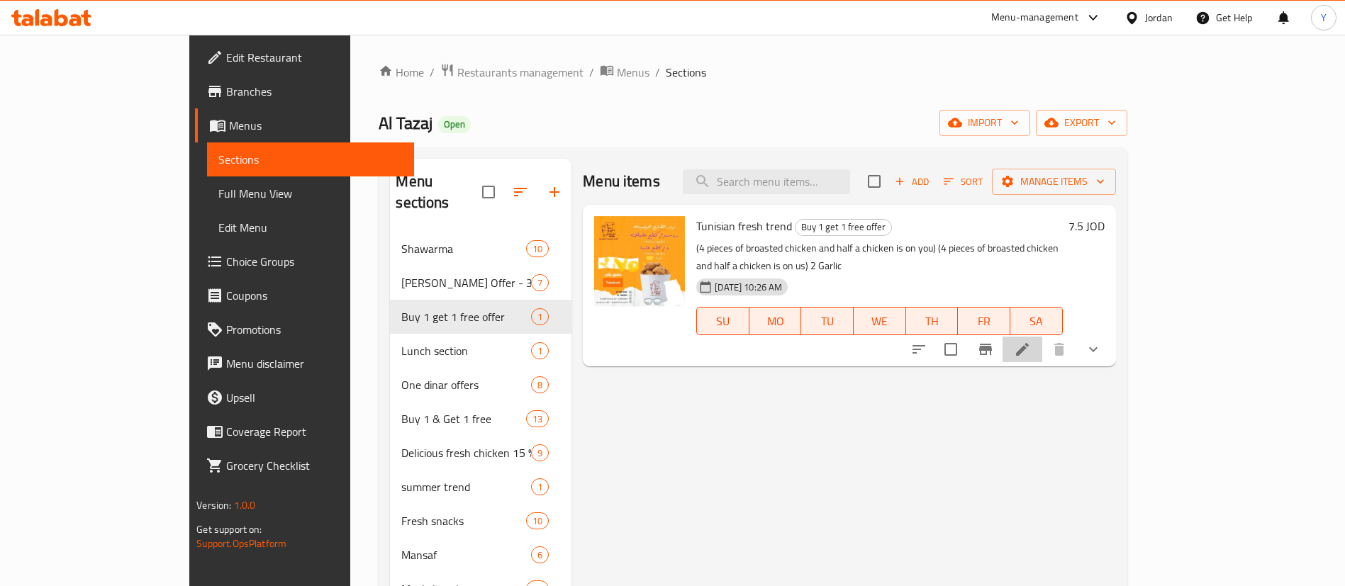
click at [1029, 343] on icon at bounding box center [1022, 349] width 13 height 13
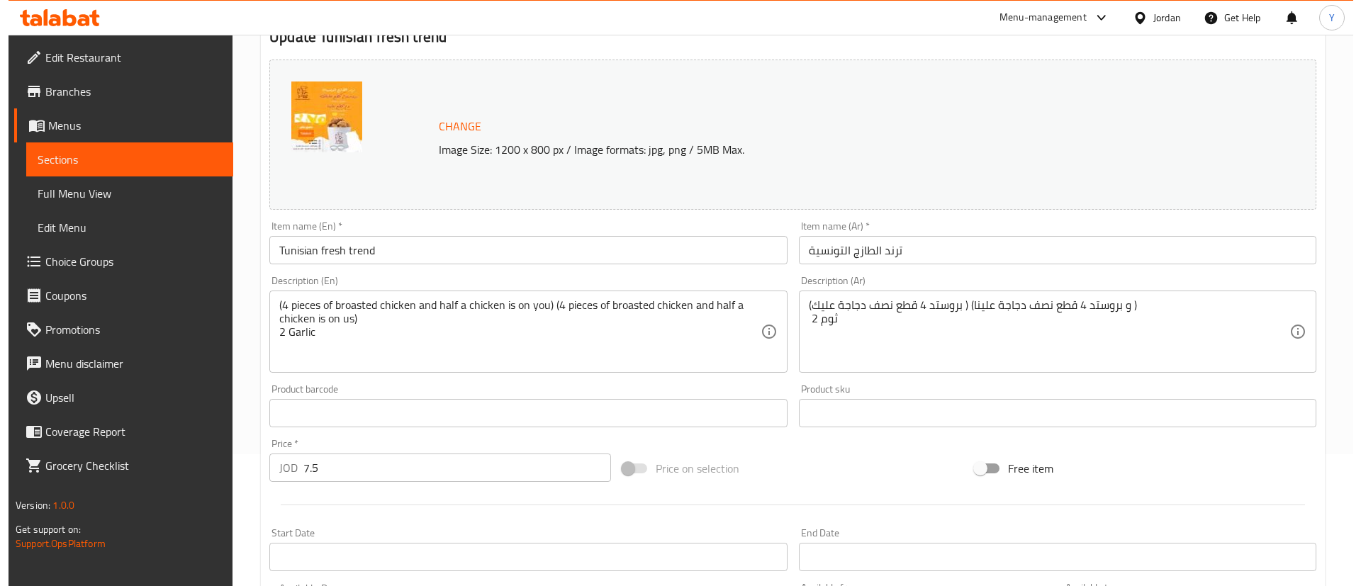
scroll to position [459, 0]
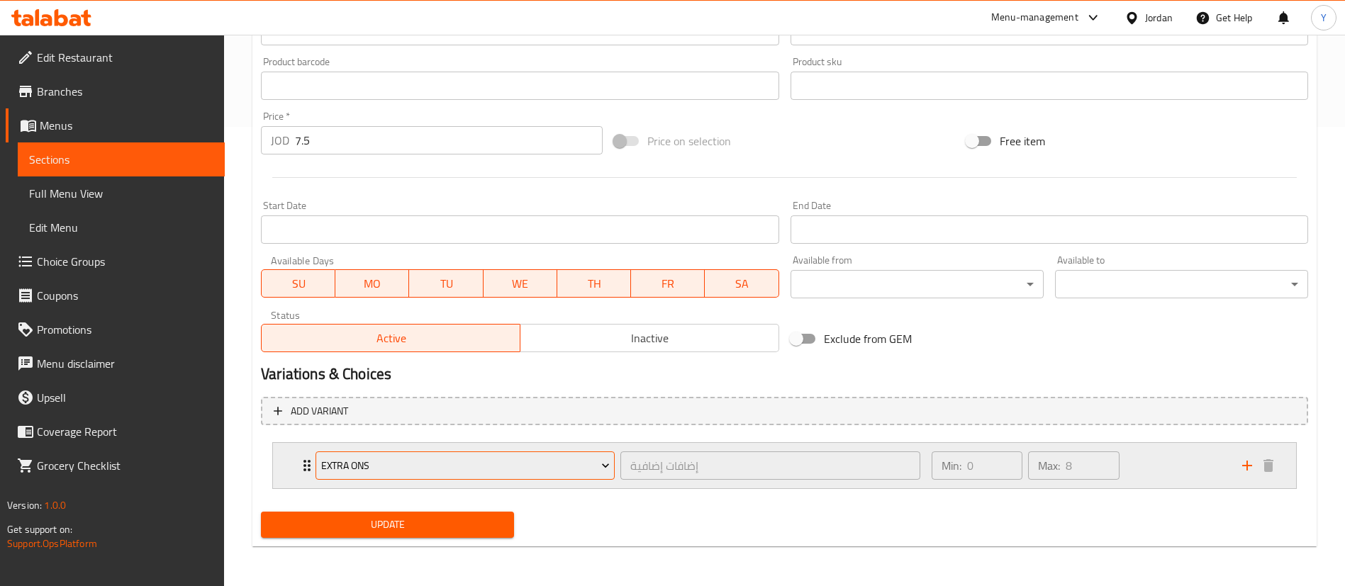
click at [376, 469] on span "Extra ons" at bounding box center [465, 466] width 289 height 18
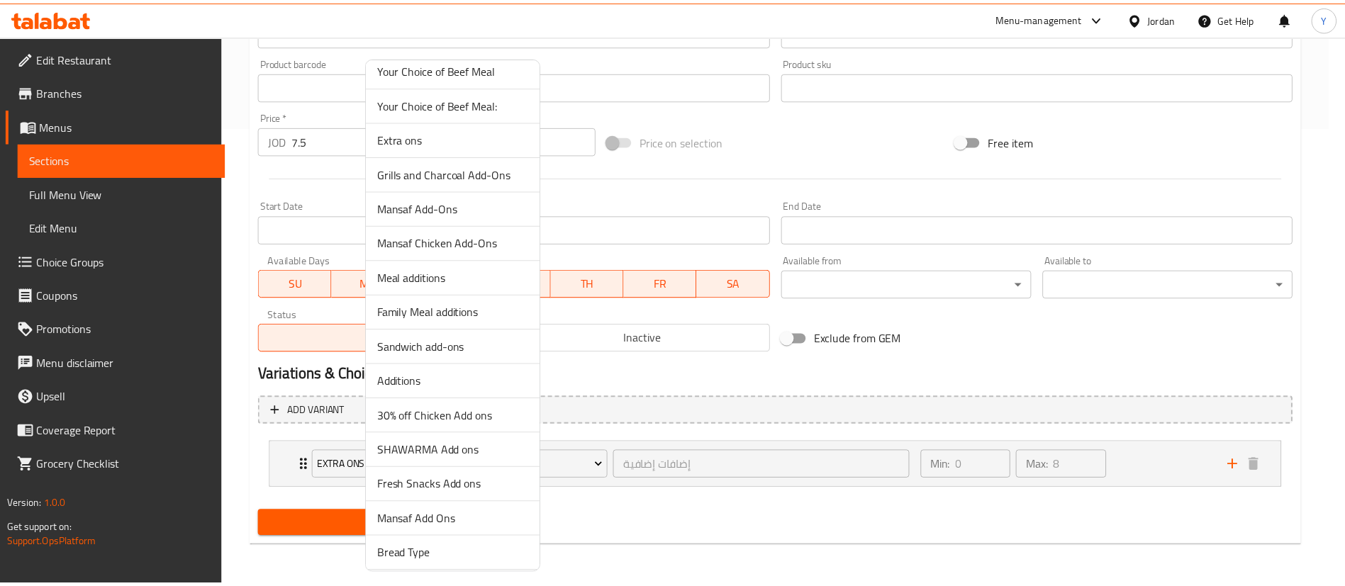
scroll to position [1370, 0]
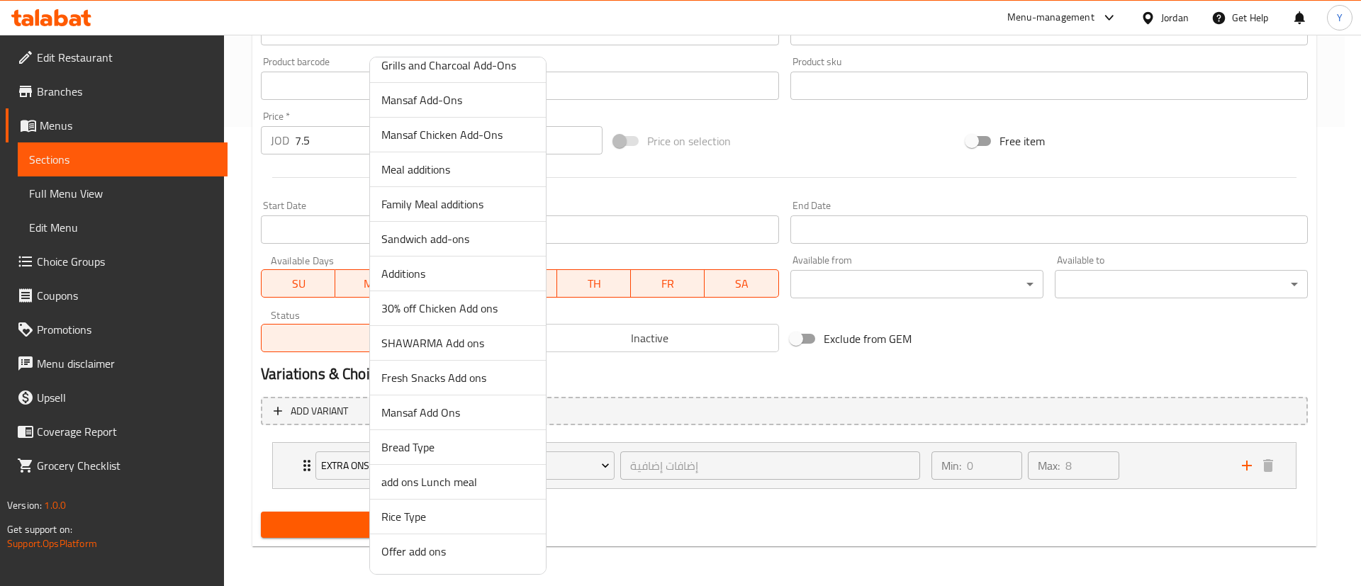
drag, startPoint x: 423, startPoint y: 561, endPoint x: 440, endPoint y: 552, distance: 19.4
click at [423, 560] on span "Offer add ons" at bounding box center [457, 551] width 153 height 17
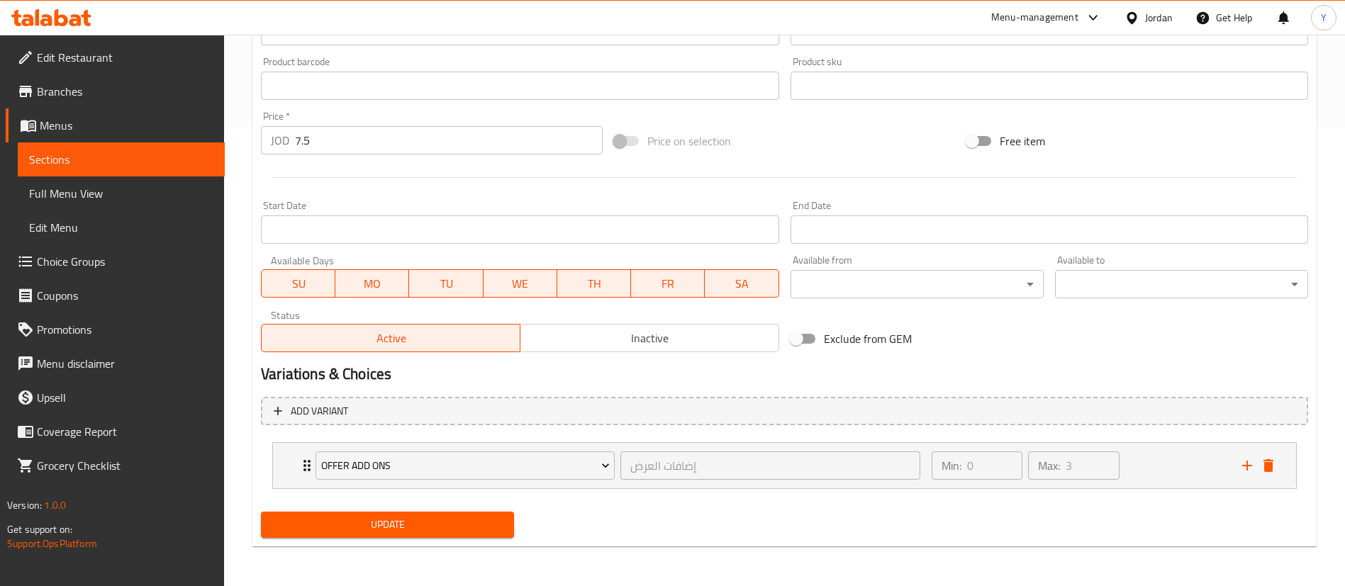
click at [406, 526] on span "Update" at bounding box center [387, 525] width 230 height 18
click at [403, 535] on button "Update" at bounding box center [387, 525] width 253 height 26
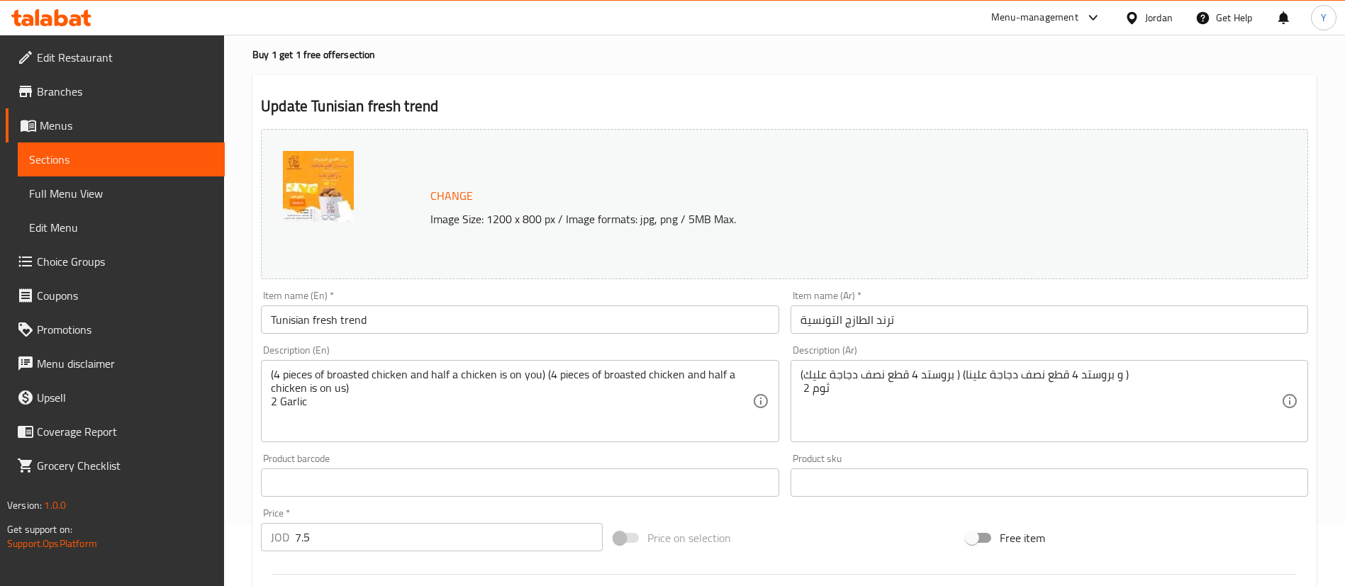
scroll to position [0, 0]
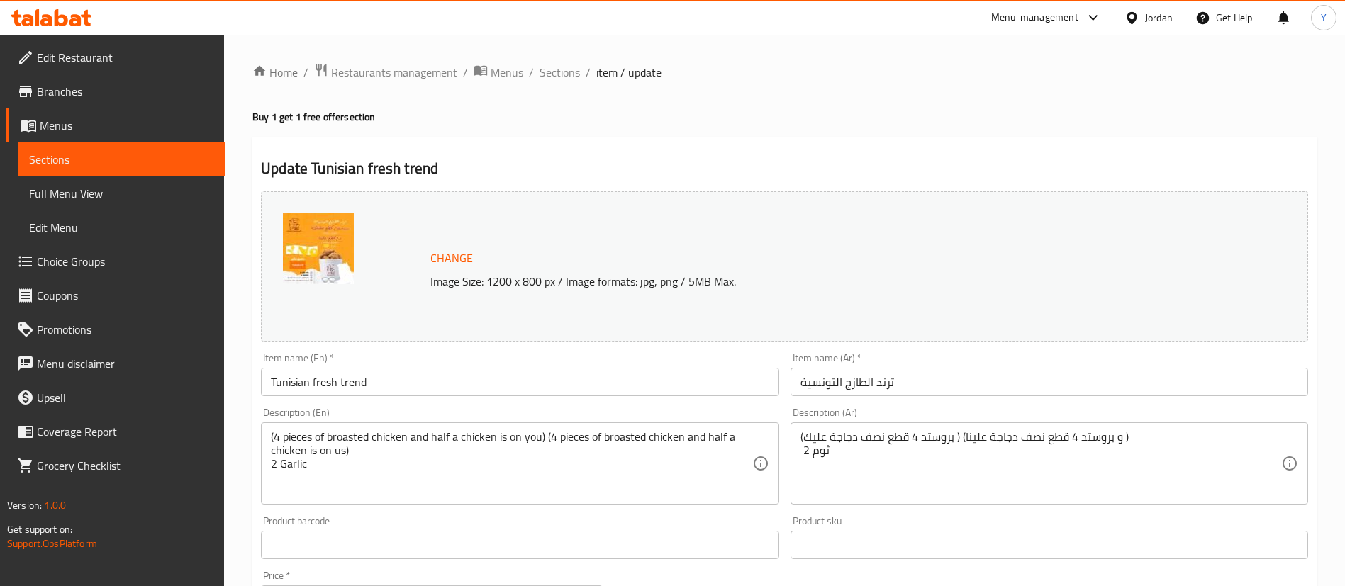
click at [165, 160] on span "Sections" at bounding box center [121, 159] width 184 height 17
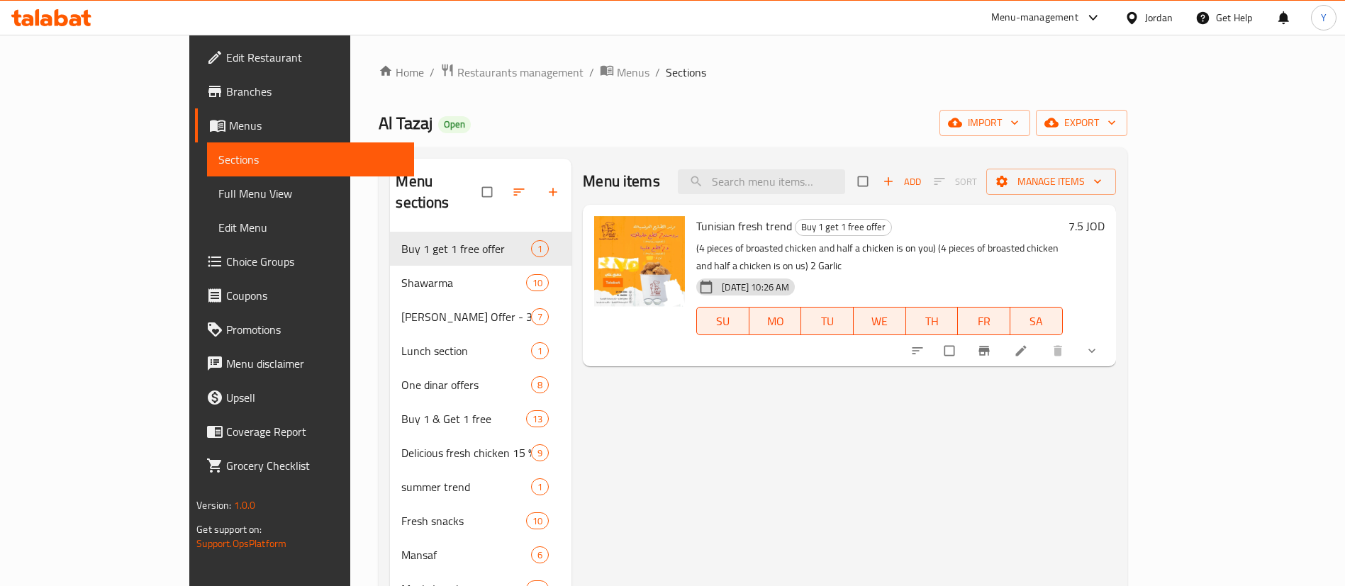
click at [70, 28] on div at bounding box center [51, 18] width 103 height 28
click at [66, 29] on div at bounding box center [51, 18] width 103 height 28
click at [77, 24] on icon at bounding box center [75, 20] width 12 height 12
